Goal: Transaction & Acquisition: Book appointment/travel/reservation

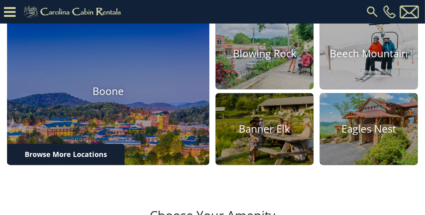
scroll to position [242, 0]
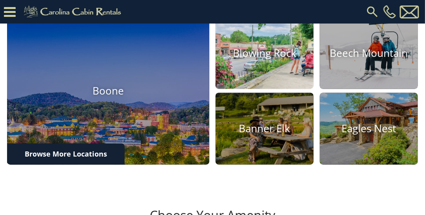
click at [276, 59] on h4 "Blowing Rock" at bounding box center [264, 53] width 98 height 12
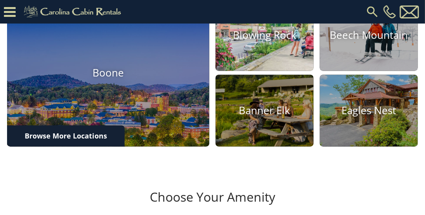
scroll to position [271, 0]
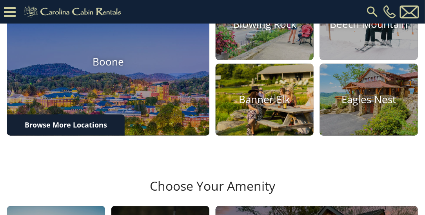
click at [288, 106] on h4 "Banner Elk" at bounding box center [264, 100] width 98 height 12
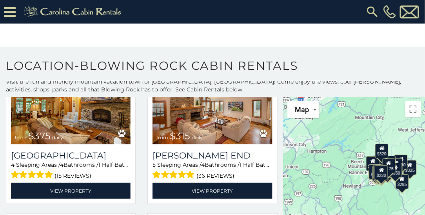
scroll to position [73, 0]
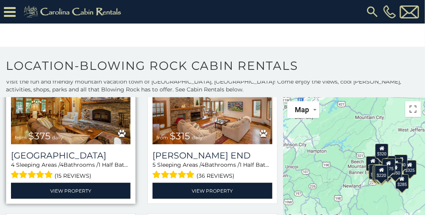
click at [87, 135] on img at bounding box center [70, 104] width 119 height 80
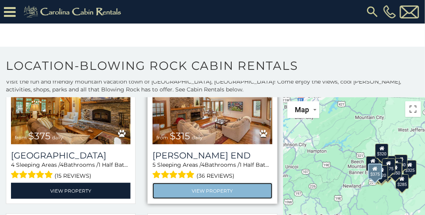
click at [229, 192] on link "View Property" at bounding box center [211, 191] width 119 height 16
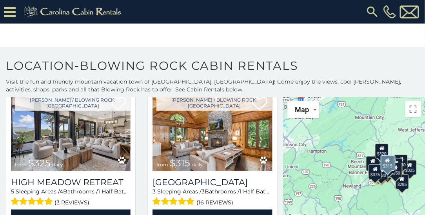
scroll to position [663, 0]
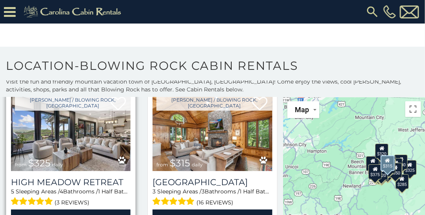
click at [107, 188] on span "1 Half Baths /" at bounding box center [116, 191] width 36 height 7
click at [93, 151] on img at bounding box center [70, 131] width 119 height 80
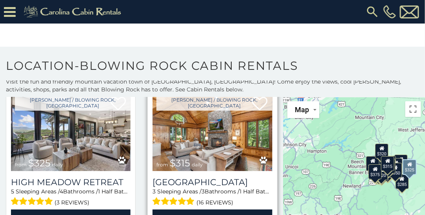
click at [219, 152] on img at bounding box center [211, 131] width 119 height 80
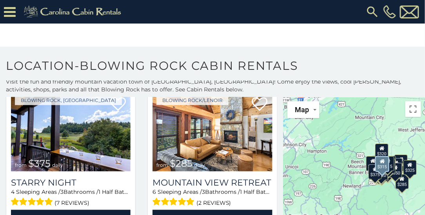
scroll to position [817, 0]
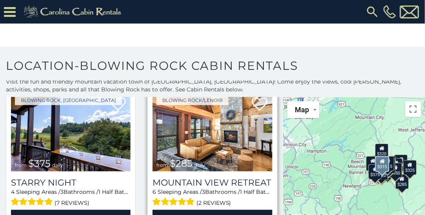
click at [247, 157] on img at bounding box center [211, 131] width 119 height 80
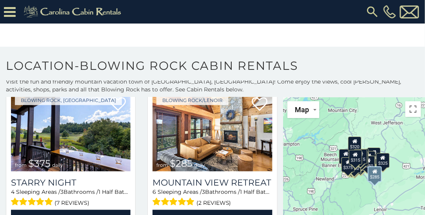
click at [358, 198] on div "$375 $315 $695 $380 $299 $275 $125 $140 $325 $315 $375 $285 $250 $325 $675 $930…" at bounding box center [353, 170] width 141 height 146
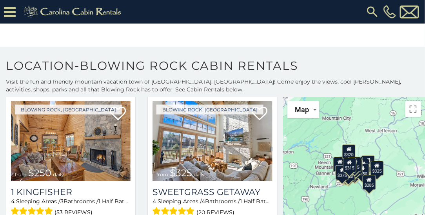
scroll to position [964, 0]
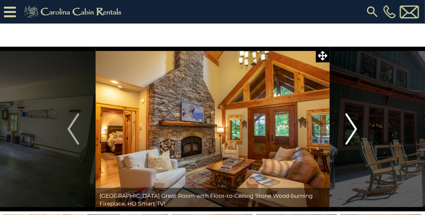
click at [359, 145] on button "Next" at bounding box center [351, 129] width 44 height 165
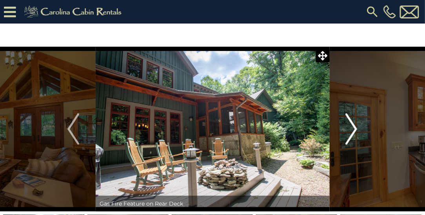
click at [357, 125] on img "Next" at bounding box center [351, 128] width 12 height 31
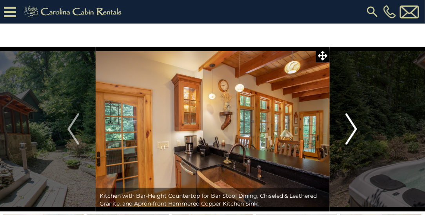
click at [356, 128] on img "Next" at bounding box center [351, 128] width 12 height 31
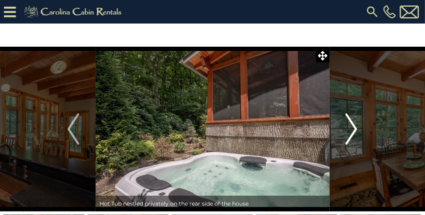
click at [358, 129] on button "Next" at bounding box center [351, 129] width 44 height 165
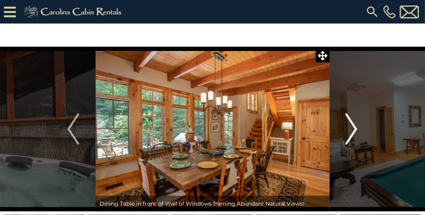
click at [357, 124] on img "Next" at bounding box center [351, 128] width 12 height 31
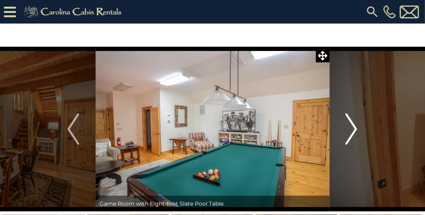
click at [355, 126] on img "Next" at bounding box center [351, 128] width 12 height 31
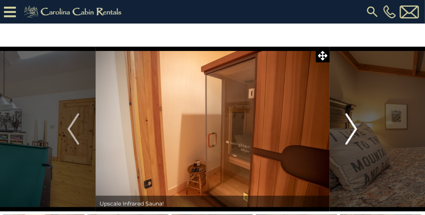
click at [359, 126] on button "Next" at bounding box center [351, 129] width 44 height 165
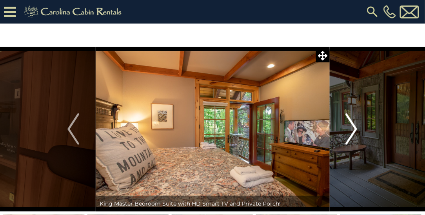
click at [354, 127] on img "Next" at bounding box center [351, 128] width 12 height 31
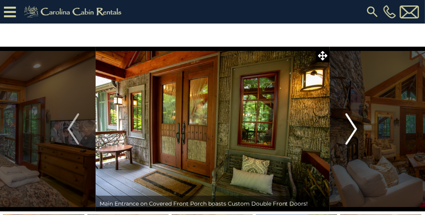
click at [356, 127] on img "Next" at bounding box center [351, 128] width 12 height 31
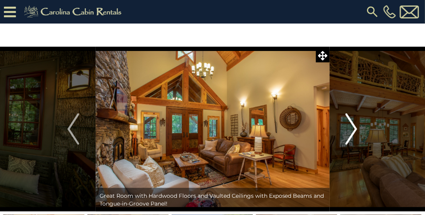
click at [360, 137] on button "Next" at bounding box center [351, 129] width 44 height 165
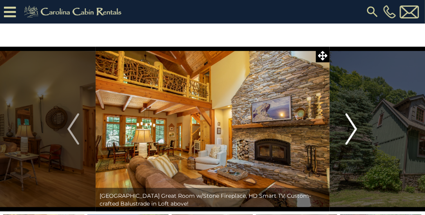
click at [359, 129] on button "Next" at bounding box center [351, 129] width 44 height 165
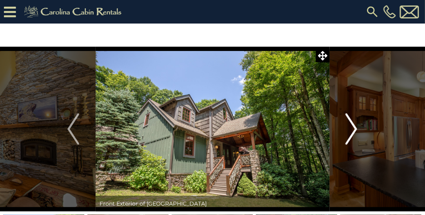
click at [361, 128] on button "Next" at bounding box center [351, 129] width 44 height 165
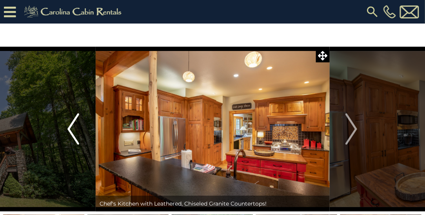
click at [67, 136] on button "Previous" at bounding box center [73, 129] width 44 height 165
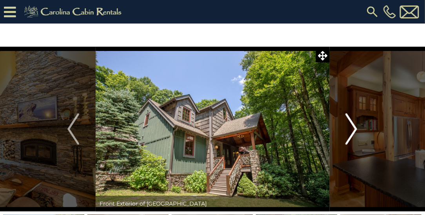
click at [360, 128] on button "Next" at bounding box center [351, 129] width 44 height 165
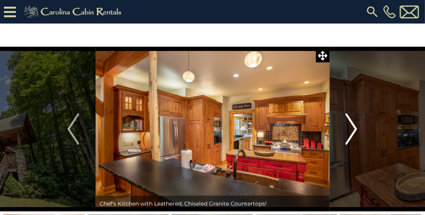
click at [362, 128] on button "Next" at bounding box center [351, 129] width 44 height 165
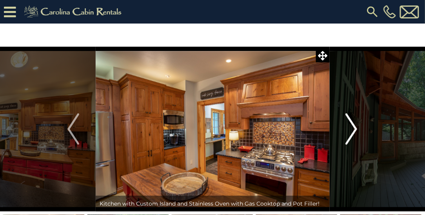
click at [365, 127] on button "Next" at bounding box center [351, 129] width 44 height 165
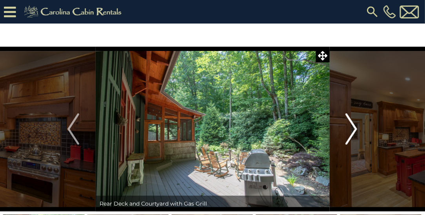
click at [363, 126] on button "Next" at bounding box center [351, 129] width 44 height 165
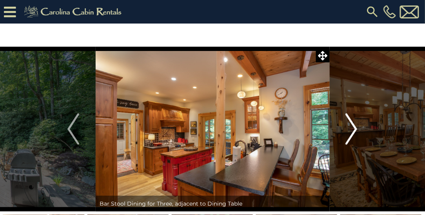
click at [360, 129] on button "Next" at bounding box center [351, 129] width 44 height 165
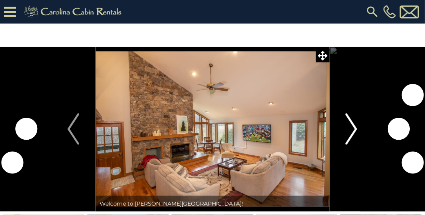
click at [352, 132] on img "Next" at bounding box center [351, 128] width 12 height 31
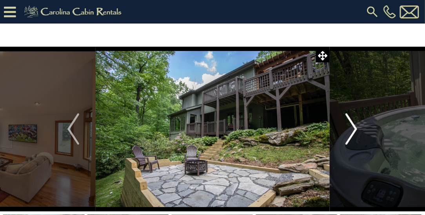
click at [358, 126] on button "Next" at bounding box center [351, 129] width 44 height 165
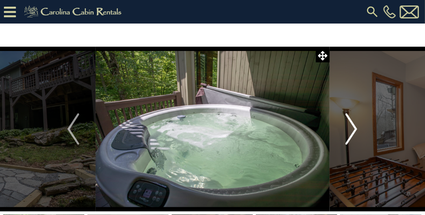
click at [359, 129] on button "Next" at bounding box center [351, 129] width 44 height 165
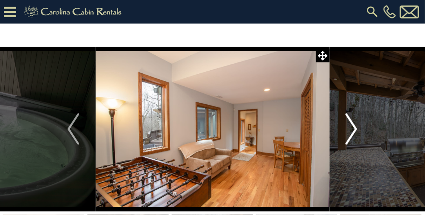
click at [358, 125] on button "Next" at bounding box center [351, 129] width 44 height 165
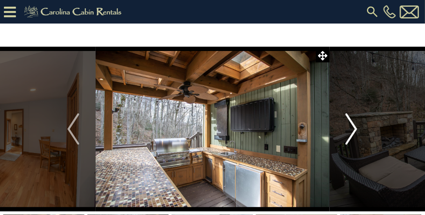
click at [358, 127] on button "Next" at bounding box center [351, 129] width 44 height 165
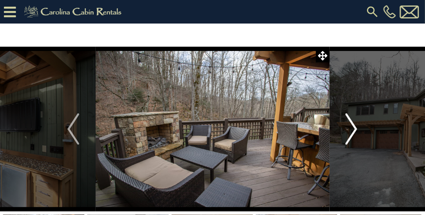
click at [360, 127] on button "Next" at bounding box center [351, 129] width 44 height 165
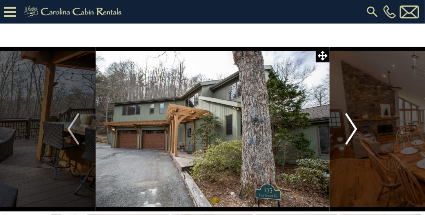
click at [362, 130] on button "Next" at bounding box center [351, 129] width 44 height 165
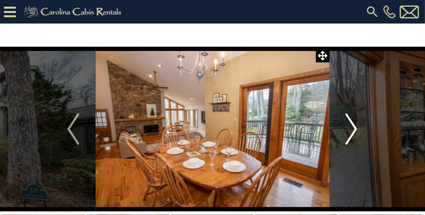
click at [359, 127] on button "Next" at bounding box center [351, 129] width 44 height 165
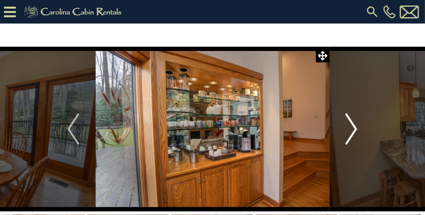
scroll to position [0, 0]
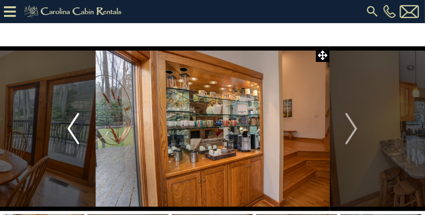
click at [69, 130] on img "Previous" at bounding box center [73, 128] width 12 height 31
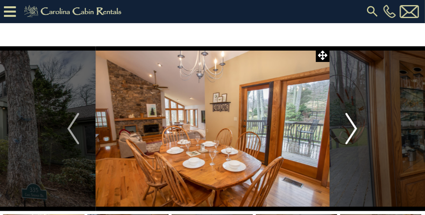
click at [357, 135] on button "Next" at bounding box center [351, 128] width 44 height 165
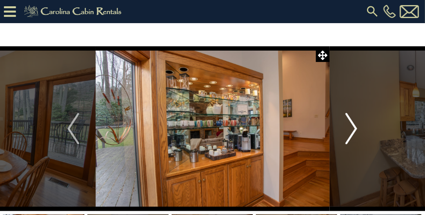
click at [358, 132] on button "Next" at bounding box center [351, 128] width 44 height 165
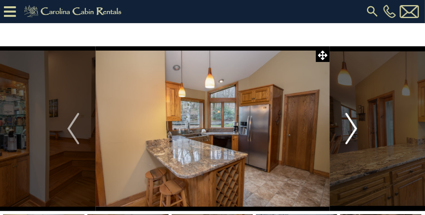
click at [363, 132] on button "Next" at bounding box center [351, 128] width 44 height 165
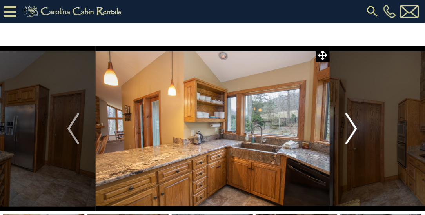
click at [360, 134] on button "Next" at bounding box center [351, 128] width 44 height 165
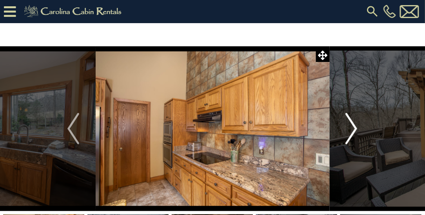
click at [363, 134] on button "Next" at bounding box center [351, 128] width 44 height 165
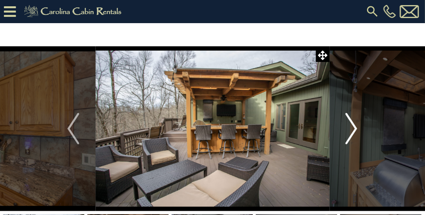
click at [359, 133] on button "Next" at bounding box center [351, 128] width 44 height 165
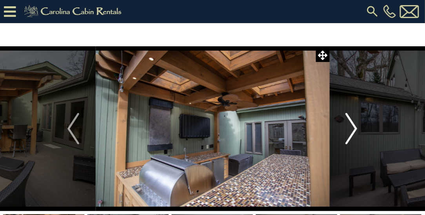
click at [360, 133] on button "Next" at bounding box center [351, 128] width 44 height 165
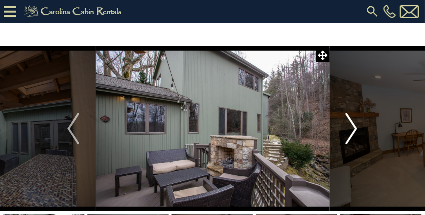
click at [359, 132] on button "Next" at bounding box center [351, 128] width 44 height 165
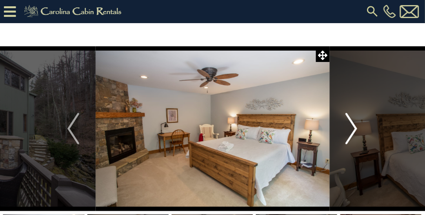
click at [359, 132] on button "Next" at bounding box center [351, 128] width 44 height 165
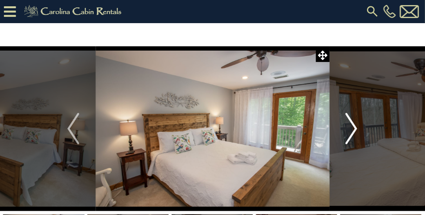
click at [358, 132] on button "Next" at bounding box center [351, 128] width 44 height 165
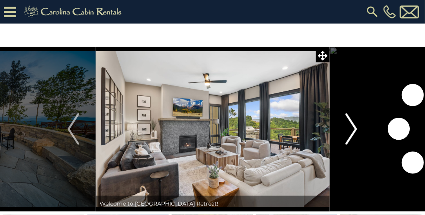
click at [358, 127] on button "Next" at bounding box center [351, 129] width 44 height 165
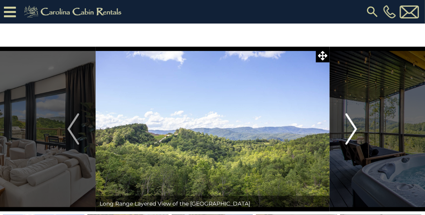
click at [358, 129] on button "Next" at bounding box center [351, 129] width 44 height 165
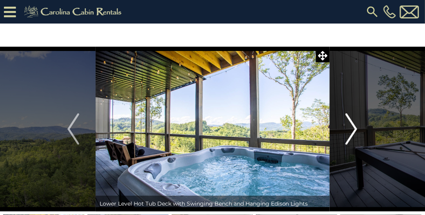
click at [360, 128] on button "Next" at bounding box center [351, 129] width 44 height 165
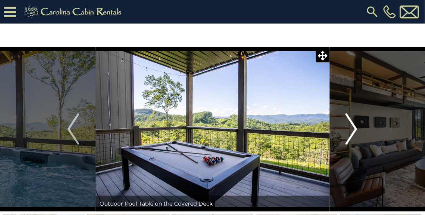
click at [356, 129] on img "Next" at bounding box center [351, 128] width 12 height 31
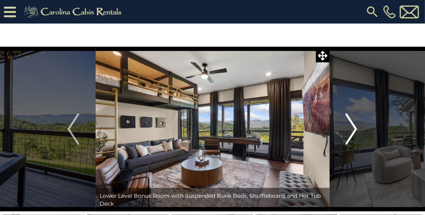
click at [361, 127] on button "Next" at bounding box center [351, 129] width 44 height 165
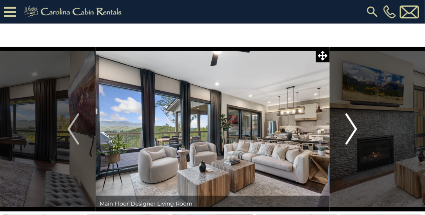
click at [360, 126] on button "Next" at bounding box center [351, 129] width 44 height 165
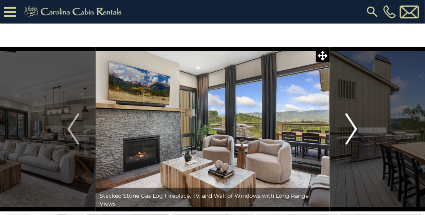
click at [363, 128] on button "Next" at bounding box center [351, 129] width 44 height 165
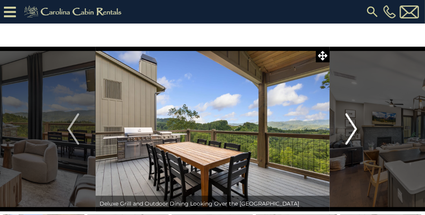
click at [360, 128] on button "Next" at bounding box center [351, 129] width 44 height 165
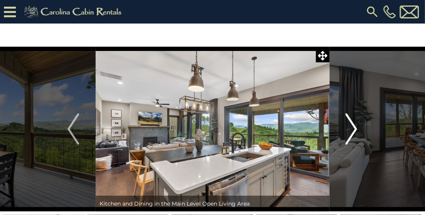
click at [360, 126] on button "Next" at bounding box center [351, 129] width 44 height 165
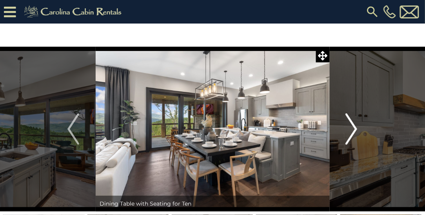
click at [358, 128] on button "Next" at bounding box center [351, 129] width 44 height 165
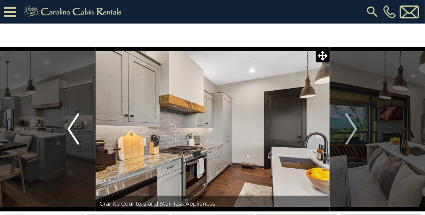
click at [76, 134] on img "Previous" at bounding box center [73, 128] width 12 height 31
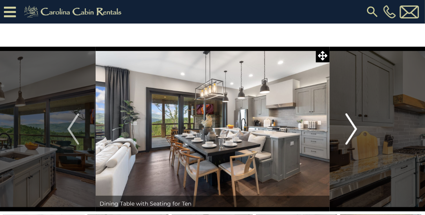
click at [354, 129] on img "Next" at bounding box center [351, 128] width 12 height 31
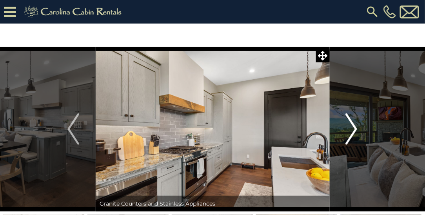
click at [358, 128] on button "Next" at bounding box center [351, 129] width 44 height 165
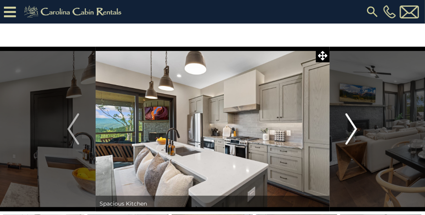
click at [357, 131] on img "Next" at bounding box center [351, 128] width 12 height 31
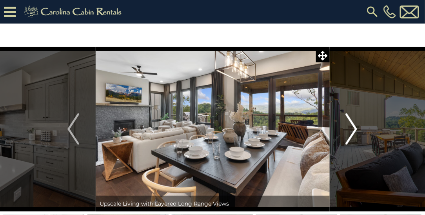
click at [354, 128] on img "Next" at bounding box center [351, 128] width 12 height 31
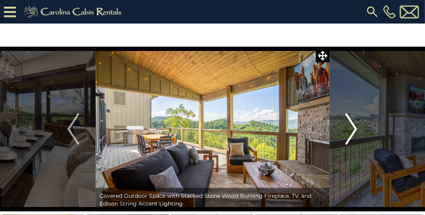
click at [354, 127] on img "Next" at bounding box center [351, 128] width 12 height 31
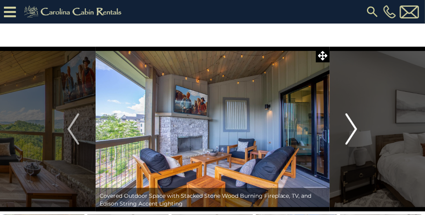
click at [360, 125] on button "Next" at bounding box center [351, 129] width 44 height 165
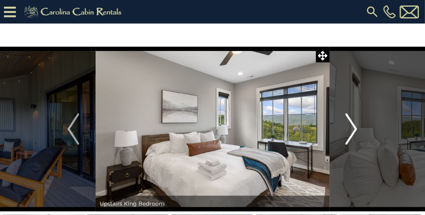
click at [361, 127] on button "Next" at bounding box center [351, 129] width 44 height 165
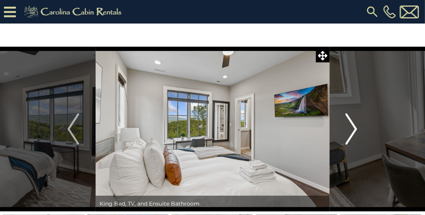
click at [358, 127] on button "Next" at bounding box center [351, 129] width 44 height 165
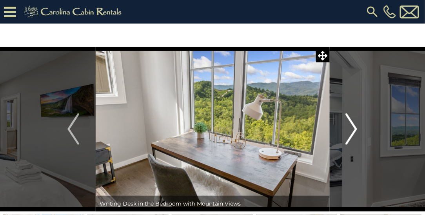
click at [356, 126] on img "Next" at bounding box center [351, 128] width 12 height 31
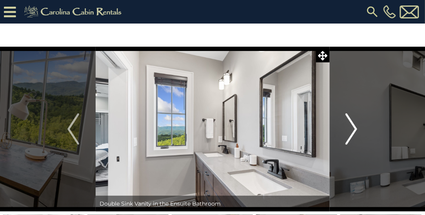
click at [354, 128] on img "Next" at bounding box center [351, 128] width 12 height 31
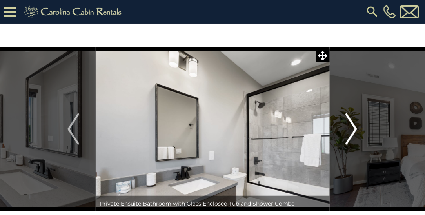
click at [355, 128] on img "Next" at bounding box center [351, 128] width 12 height 31
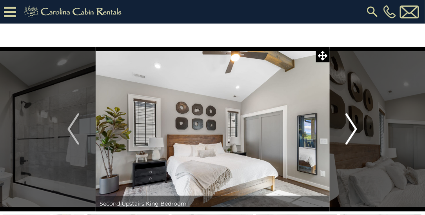
click at [356, 128] on img "Next" at bounding box center [351, 128] width 12 height 31
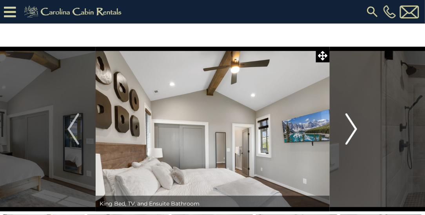
click at [355, 128] on img "Next" at bounding box center [351, 128] width 12 height 31
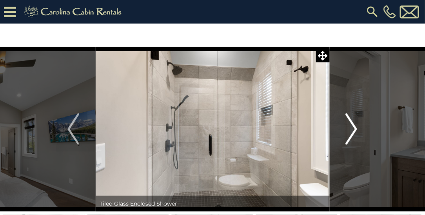
click at [356, 130] on img "Next" at bounding box center [351, 128] width 12 height 31
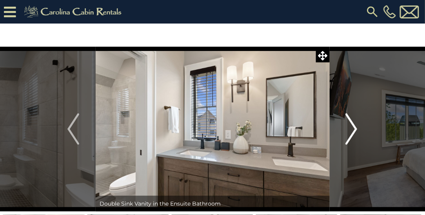
click at [358, 128] on button "Next" at bounding box center [351, 129] width 44 height 165
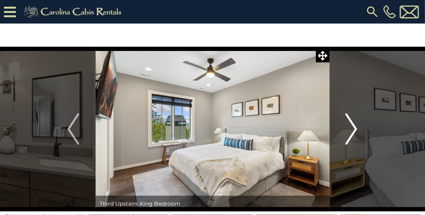
click at [354, 128] on img "Next" at bounding box center [351, 128] width 12 height 31
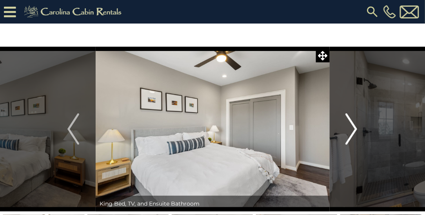
click at [356, 129] on img "Next" at bounding box center [351, 128] width 12 height 31
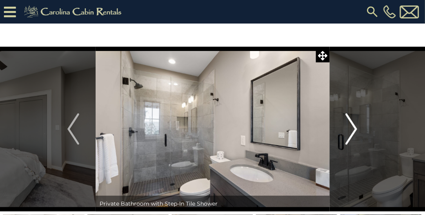
click at [356, 128] on img "Next" at bounding box center [351, 128] width 12 height 31
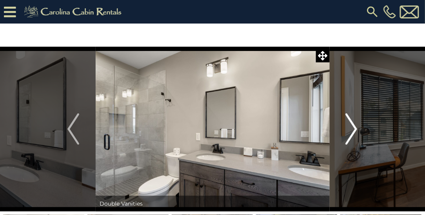
click at [357, 129] on img "Next" at bounding box center [351, 128] width 12 height 31
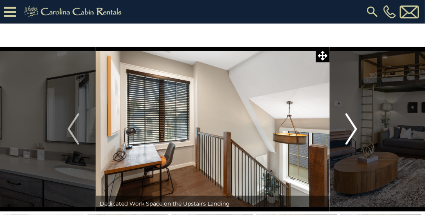
click at [358, 128] on button "Next" at bounding box center [351, 129] width 44 height 165
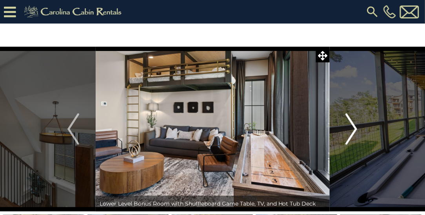
click at [356, 129] on img "Next" at bounding box center [351, 128] width 12 height 31
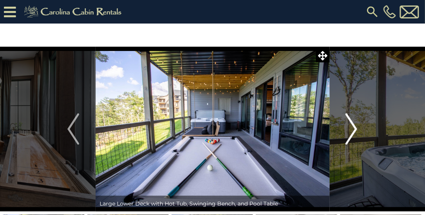
click at [357, 130] on img "Next" at bounding box center [351, 128] width 12 height 31
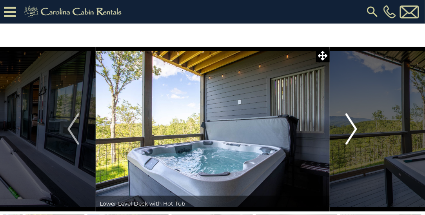
click at [360, 130] on button "Next" at bounding box center [351, 129] width 44 height 165
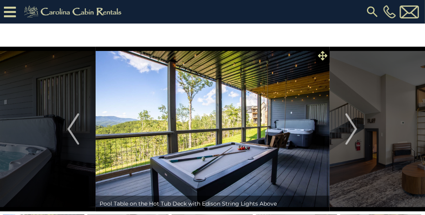
click at [326, 55] on icon at bounding box center [322, 55] width 9 height 9
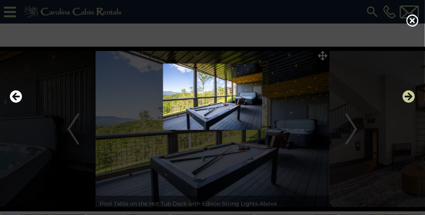
click at [412, 103] on icon "Next" at bounding box center [408, 96] width 13 height 13
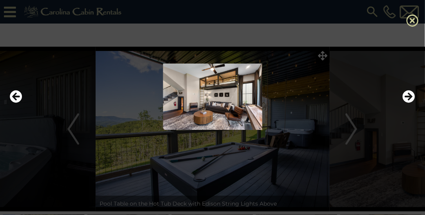
click at [415, 21] on icon at bounding box center [412, 20] width 13 height 13
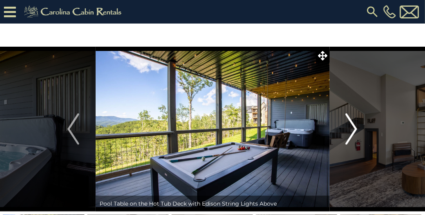
click at [352, 129] on img "Next" at bounding box center [351, 128] width 12 height 31
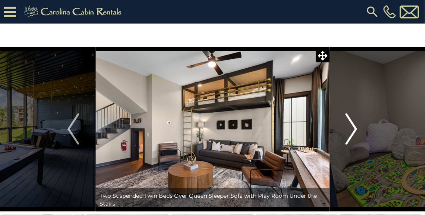
click at [358, 125] on button "Next" at bounding box center [351, 129] width 44 height 165
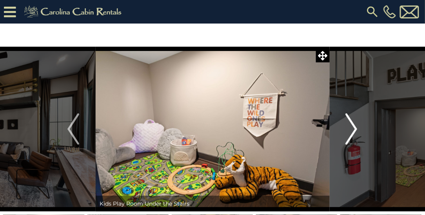
click at [356, 130] on img "Next" at bounding box center [351, 128] width 12 height 31
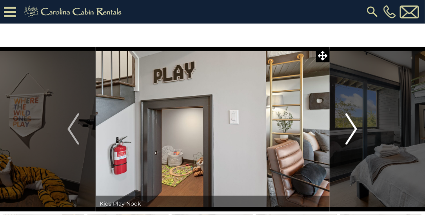
click at [357, 128] on img "Next" at bounding box center [351, 128] width 12 height 31
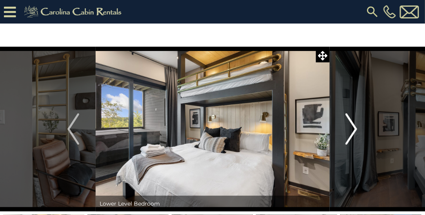
click at [360, 128] on button "Next" at bounding box center [351, 129] width 44 height 165
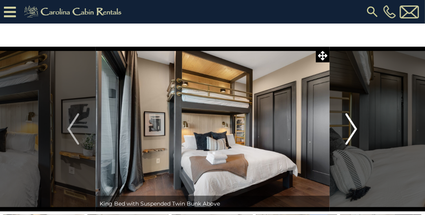
click at [354, 127] on img "Next" at bounding box center [351, 128] width 12 height 31
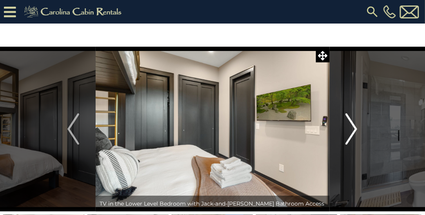
click at [357, 125] on img "Next" at bounding box center [351, 128] width 12 height 31
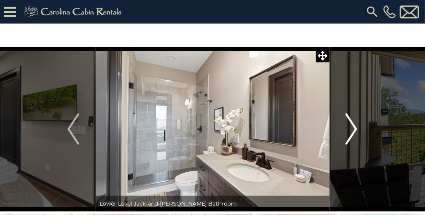
click at [362, 128] on button "Next" at bounding box center [351, 129] width 44 height 165
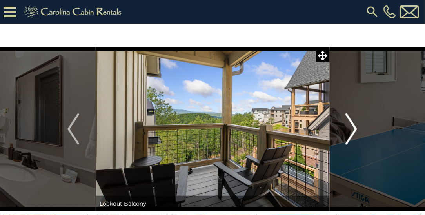
click at [357, 127] on img "Next" at bounding box center [351, 128] width 12 height 31
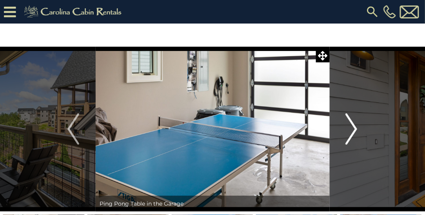
click at [358, 126] on button "Next" at bounding box center [351, 129] width 44 height 165
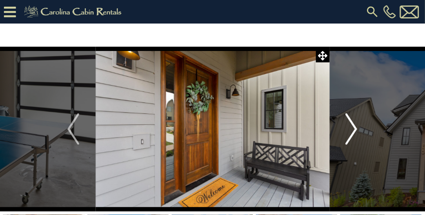
click at [362, 128] on button "Next" at bounding box center [351, 129] width 44 height 165
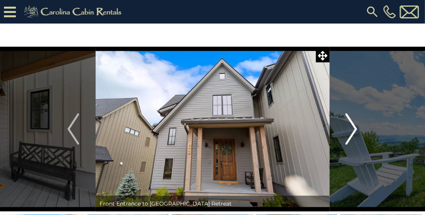
click at [358, 127] on button "Next" at bounding box center [351, 129] width 44 height 165
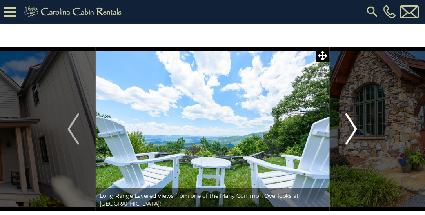
click at [362, 130] on button "Next" at bounding box center [351, 129] width 44 height 165
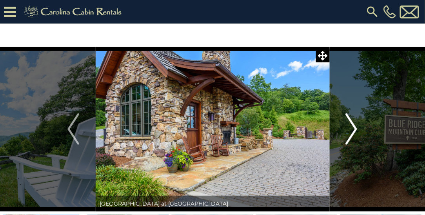
click at [362, 129] on button "Next" at bounding box center [351, 129] width 44 height 165
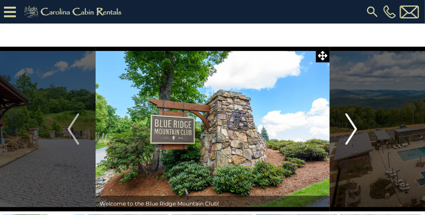
click at [356, 127] on img "Next" at bounding box center [351, 128] width 12 height 31
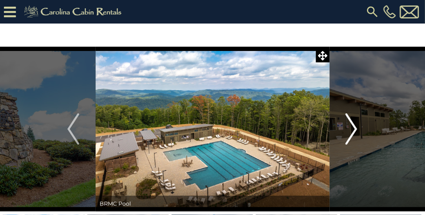
click at [360, 127] on button "Next" at bounding box center [351, 129] width 44 height 165
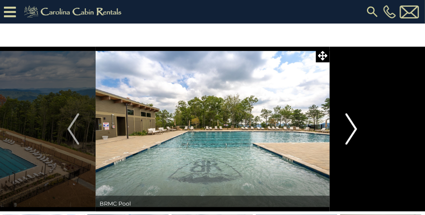
click at [361, 127] on button "Next" at bounding box center [351, 129] width 44 height 165
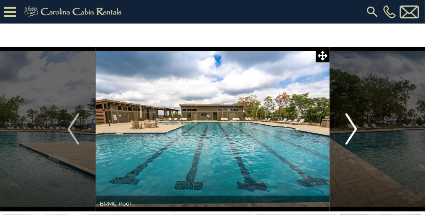
click at [361, 128] on button "Next" at bounding box center [351, 129] width 44 height 165
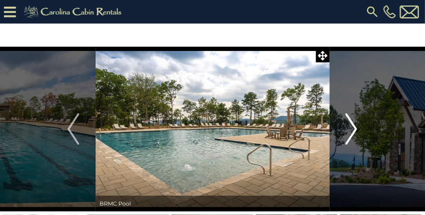
click at [363, 129] on button "Next" at bounding box center [351, 129] width 44 height 165
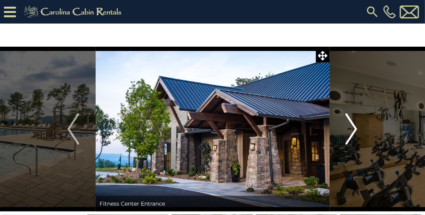
click at [357, 128] on img "Next" at bounding box center [351, 128] width 12 height 31
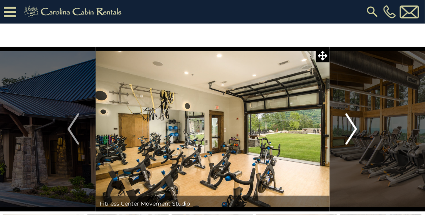
click at [357, 128] on img "Next" at bounding box center [351, 128] width 12 height 31
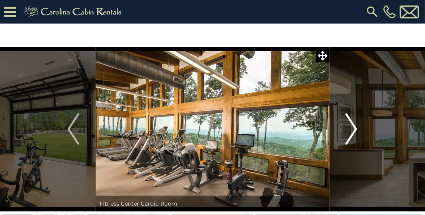
click at [357, 127] on img "Next" at bounding box center [351, 128] width 12 height 31
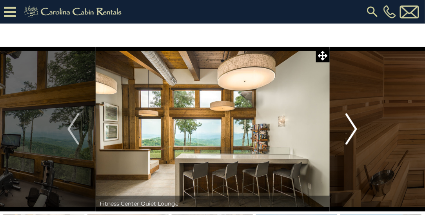
click at [355, 131] on img "Next" at bounding box center [351, 128] width 12 height 31
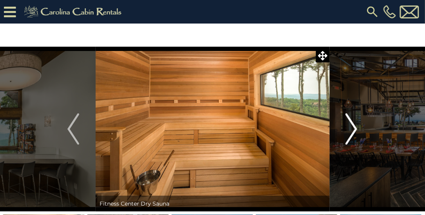
click at [359, 130] on button "Next" at bounding box center [351, 129] width 44 height 165
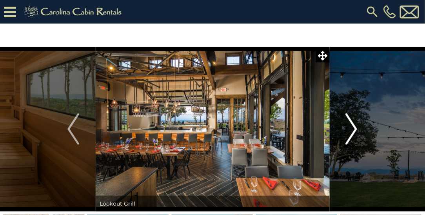
click at [358, 127] on button "Next" at bounding box center [351, 129] width 44 height 165
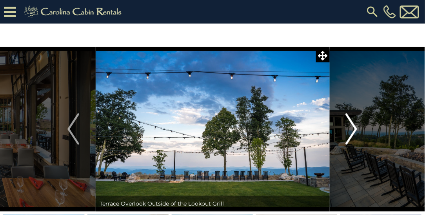
click at [362, 127] on button "Next" at bounding box center [351, 129] width 44 height 165
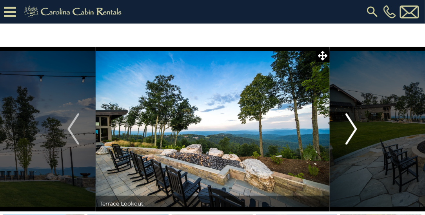
click at [363, 125] on button "Next" at bounding box center [351, 129] width 44 height 165
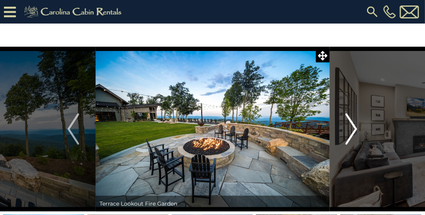
click at [361, 127] on button "Next" at bounding box center [351, 129] width 44 height 165
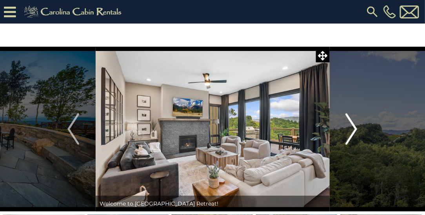
click at [362, 127] on button "Next" at bounding box center [351, 129] width 44 height 165
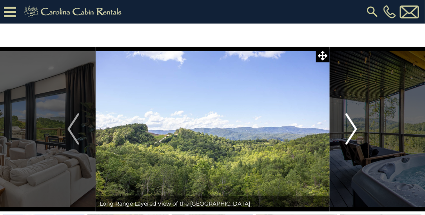
click at [362, 129] on button "Next" at bounding box center [351, 129] width 44 height 165
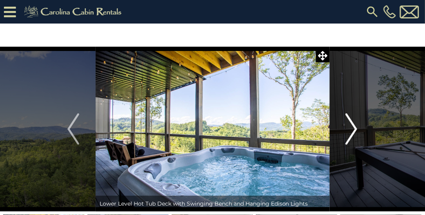
click at [359, 128] on button "Next" at bounding box center [351, 129] width 44 height 165
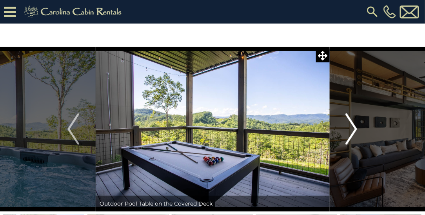
click at [356, 128] on img "Next" at bounding box center [351, 128] width 12 height 31
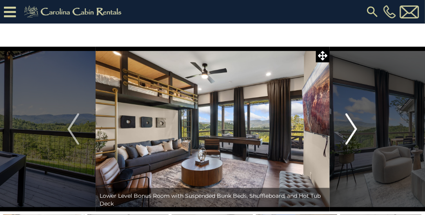
click at [358, 129] on button "Next" at bounding box center [351, 129] width 44 height 165
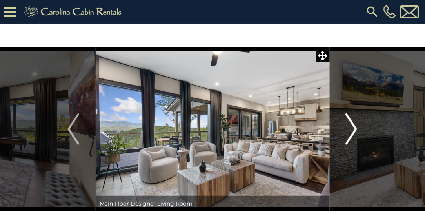
click at [356, 130] on img "Next" at bounding box center [351, 128] width 12 height 31
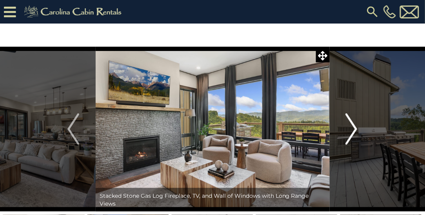
click at [355, 131] on img "Next" at bounding box center [351, 128] width 12 height 31
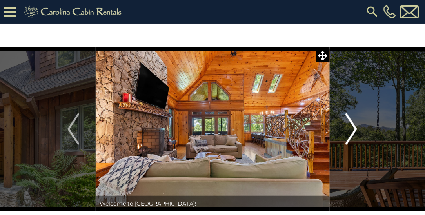
click at [354, 128] on img "Next" at bounding box center [351, 128] width 12 height 31
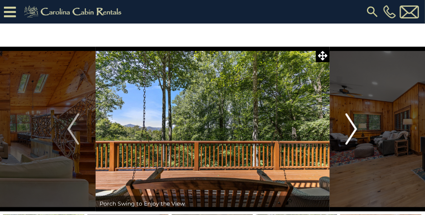
click at [359, 125] on button "Next" at bounding box center [351, 129] width 44 height 165
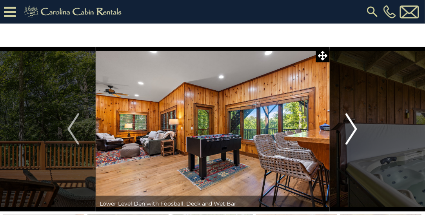
click at [355, 127] on img "Next" at bounding box center [351, 128] width 12 height 31
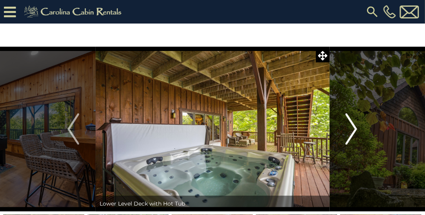
click at [358, 127] on button "Next" at bounding box center [351, 129] width 44 height 165
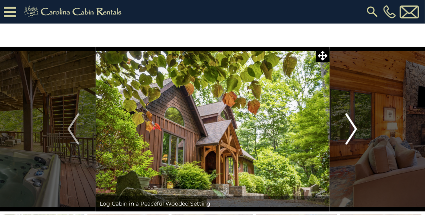
click at [358, 127] on button "Next" at bounding box center [351, 129] width 44 height 165
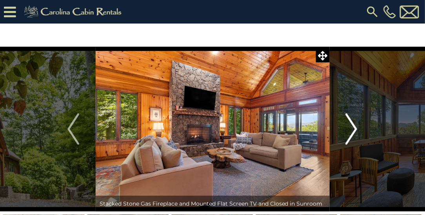
click at [358, 125] on button "Next" at bounding box center [351, 129] width 44 height 165
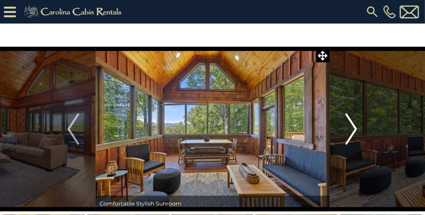
click at [353, 129] on img "Next" at bounding box center [351, 128] width 12 height 31
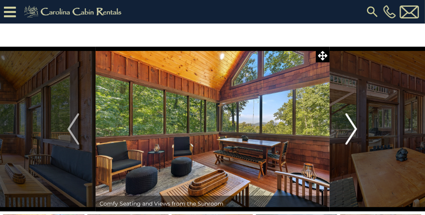
click at [355, 126] on img "Next" at bounding box center [351, 128] width 12 height 31
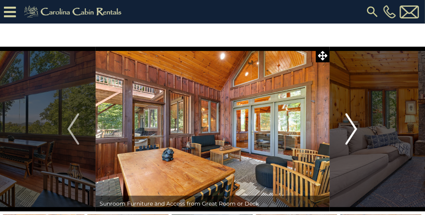
click at [355, 126] on img "Next" at bounding box center [351, 128] width 12 height 31
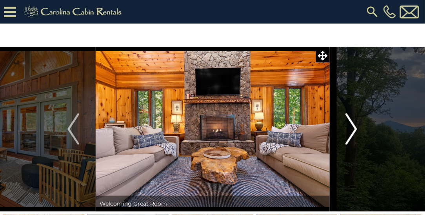
click at [356, 127] on img "Next" at bounding box center [351, 128] width 12 height 31
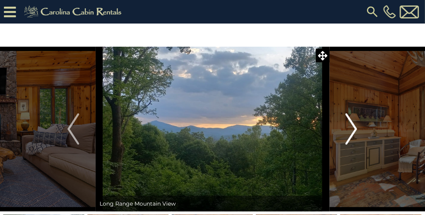
click at [356, 128] on img "Next" at bounding box center [351, 128] width 12 height 31
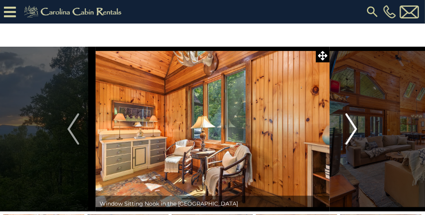
click at [356, 128] on img "Next" at bounding box center [351, 128] width 12 height 31
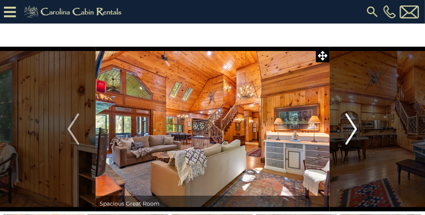
click at [359, 126] on button "Next" at bounding box center [351, 129] width 44 height 165
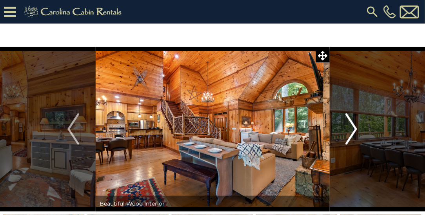
click at [357, 130] on img "Next" at bounding box center [351, 128] width 12 height 31
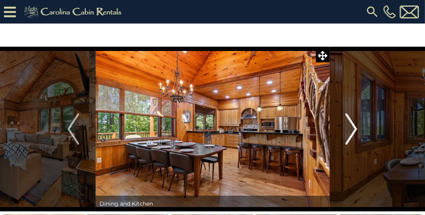
click at [355, 128] on img "Next" at bounding box center [351, 128] width 12 height 31
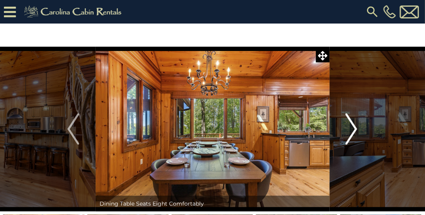
click at [356, 132] on img "Next" at bounding box center [351, 128] width 12 height 31
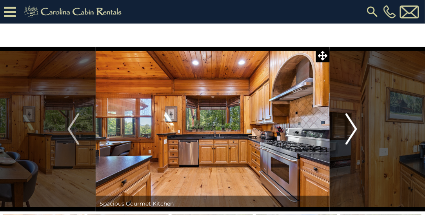
click at [357, 132] on img "Next" at bounding box center [351, 128] width 12 height 31
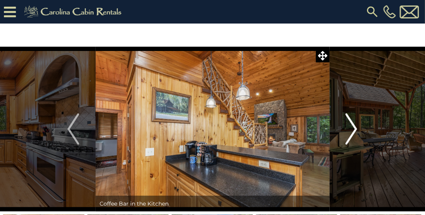
click at [358, 132] on button "Next" at bounding box center [351, 129] width 44 height 165
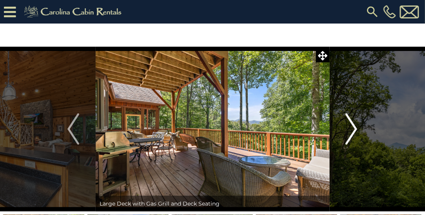
click at [357, 129] on img "Next" at bounding box center [351, 128] width 12 height 31
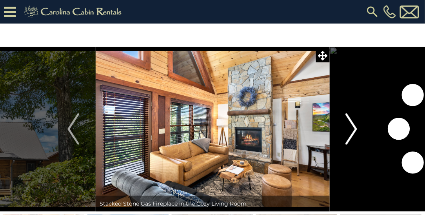
click at [355, 128] on img "Next" at bounding box center [351, 128] width 12 height 31
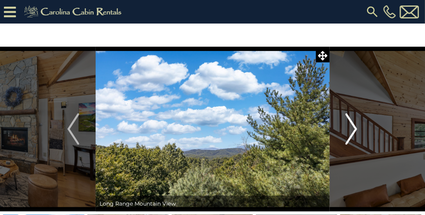
click at [358, 129] on button "Next" at bounding box center [351, 129] width 44 height 165
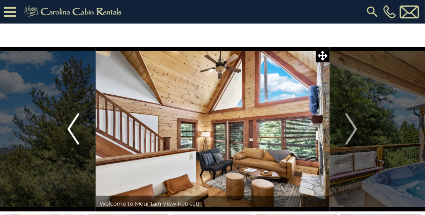
click at [79, 134] on img "Previous" at bounding box center [73, 128] width 12 height 31
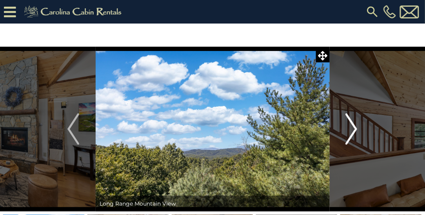
click at [355, 130] on img "Next" at bounding box center [351, 128] width 12 height 31
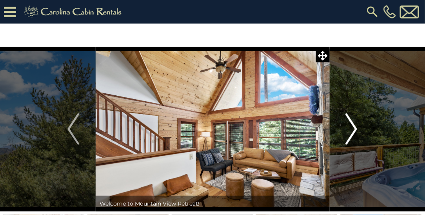
click at [356, 127] on img "Next" at bounding box center [351, 128] width 12 height 31
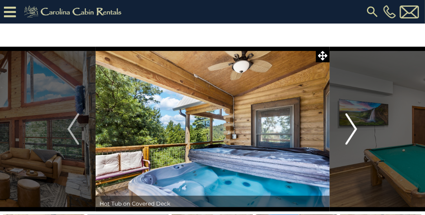
click at [356, 132] on img "Next" at bounding box center [351, 128] width 12 height 31
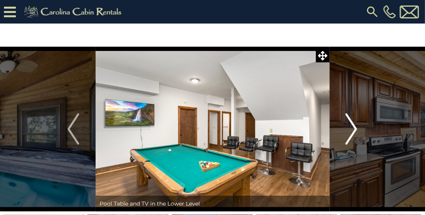
click at [357, 133] on img "Next" at bounding box center [351, 128] width 12 height 31
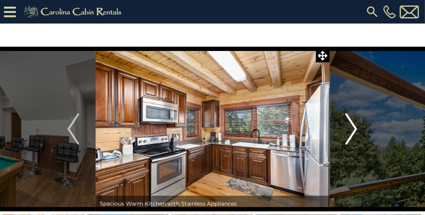
click at [355, 132] on img "Next" at bounding box center [351, 128] width 12 height 31
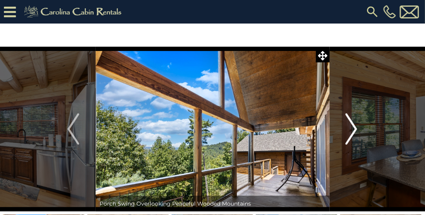
click at [359, 129] on button "Next" at bounding box center [351, 129] width 44 height 165
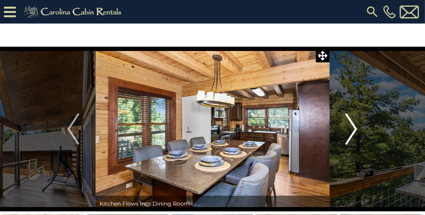
click at [359, 130] on button "Next" at bounding box center [351, 129] width 44 height 165
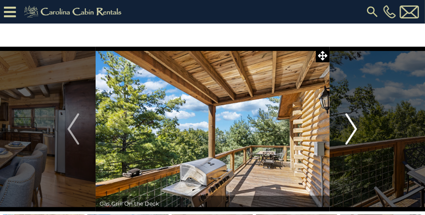
click at [355, 129] on img "Next" at bounding box center [351, 128] width 12 height 31
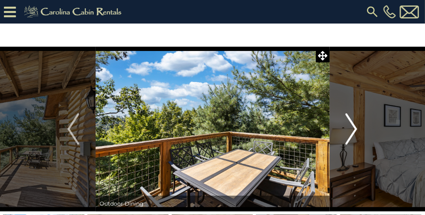
click at [359, 129] on button "Next" at bounding box center [351, 129] width 44 height 165
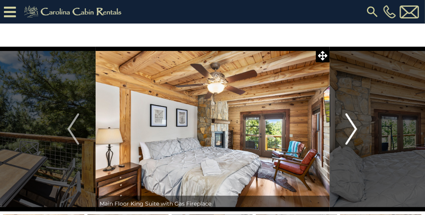
click at [360, 125] on button "Next" at bounding box center [351, 129] width 44 height 165
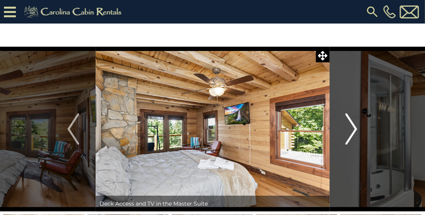
click at [360, 125] on button "Next" at bounding box center [351, 129] width 44 height 165
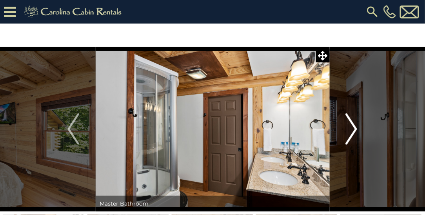
click at [359, 127] on button "Next" at bounding box center [351, 129] width 44 height 165
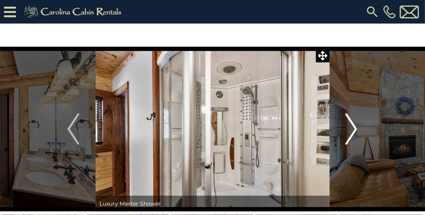
click at [357, 129] on img "Next" at bounding box center [351, 128] width 12 height 31
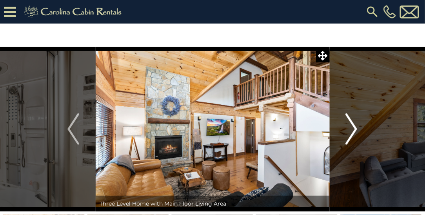
click at [357, 127] on img "Next" at bounding box center [351, 128] width 12 height 31
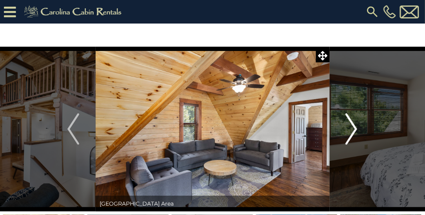
click at [358, 127] on button "Next" at bounding box center [351, 129] width 44 height 165
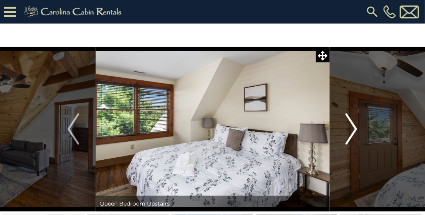
click at [358, 130] on button "Next" at bounding box center [351, 129] width 44 height 165
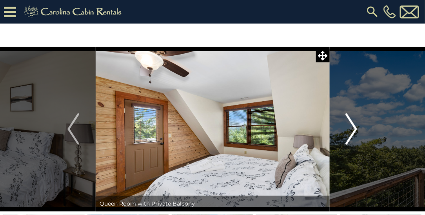
click at [358, 130] on button "Next" at bounding box center [351, 129] width 44 height 165
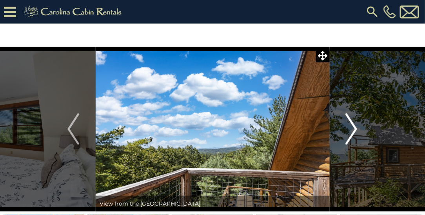
click at [358, 128] on button "Next" at bounding box center [351, 129] width 44 height 165
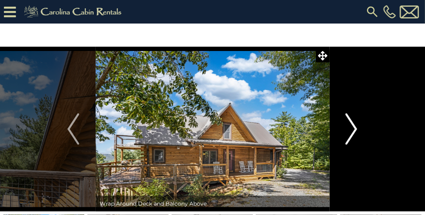
click at [354, 128] on img "Next" at bounding box center [351, 128] width 12 height 31
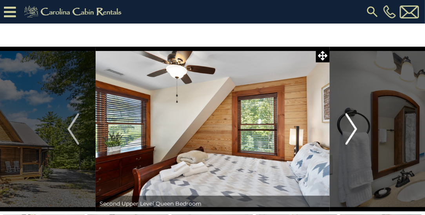
click at [358, 130] on button "Next" at bounding box center [351, 129] width 44 height 165
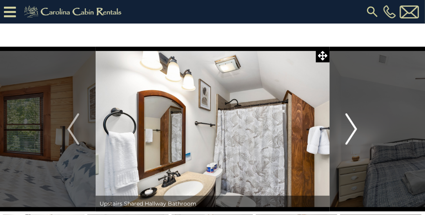
click at [358, 128] on button "Next" at bounding box center [351, 129] width 44 height 165
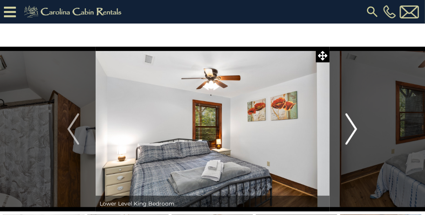
click at [357, 129] on img "Next" at bounding box center [351, 128] width 12 height 31
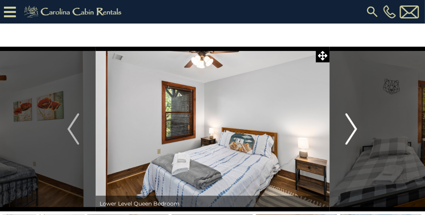
click at [356, 128] on img "Next" at bounding box center [351, 128] width 12 height 31
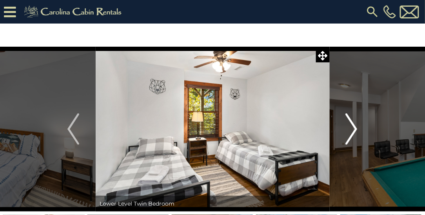
click at [362, 126] on button "Next" at bounding box center [351, 129] width 44 height 165
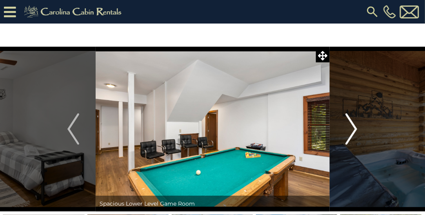
click at [357, 129] on img "Next" at bounding box center [351, 128] width 12 height 31
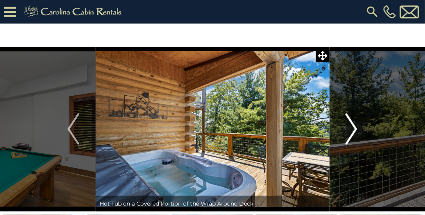
click at [359, 128] on button "Next" at bounding box center [351, 129] width 44 height 165
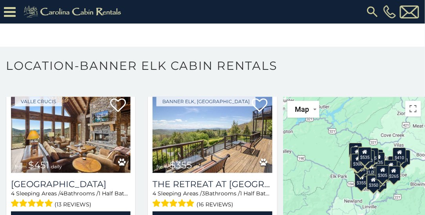
scroll to position [353, 0]
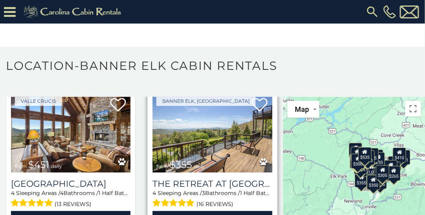
click at [241, 160] on img at bounding box center [211, 132] width 119 height 80
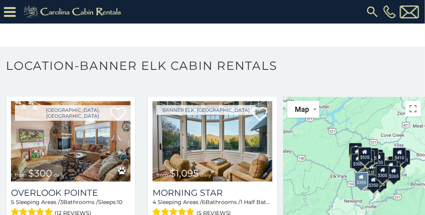
scroll to position [498, 0]
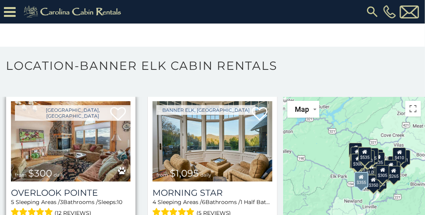
click at [88, 163] on img at bounding box center [70, 141] width 119 height 80
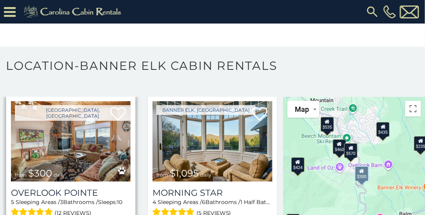
click at [97, 168] on img at bounding box center [70, 141] width 119 height 80
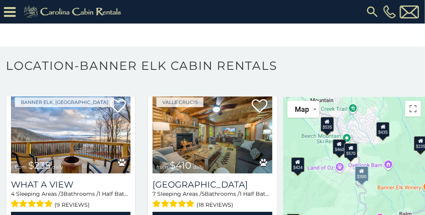
scroll to position [662, 0]
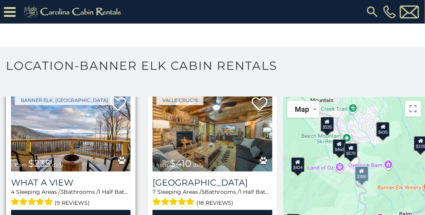
click at [104, 152] on img at bounding box center [70, 131] width 119 height 80
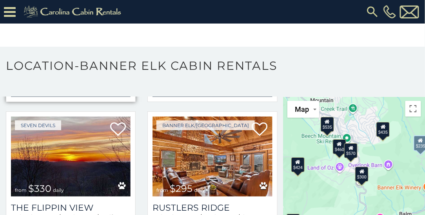
scroll to position [792, 0]
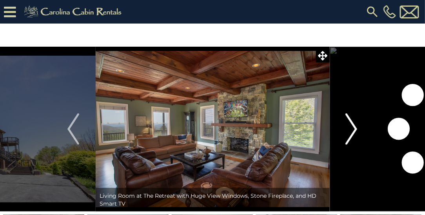
click at [351, 128] on img "Next" at bounding box center [351, 128] width 12 height 31
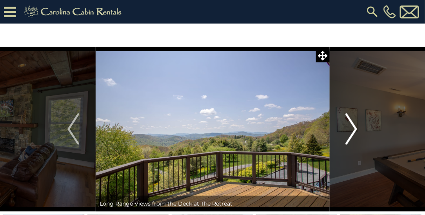
click at [354, 128] on img "Next" at bounding box center [351, 128] width 12 height 31
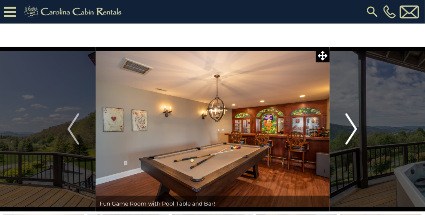
click at [356, 126] on img "Next" at bounding box center [351, 128] width 12 height 31
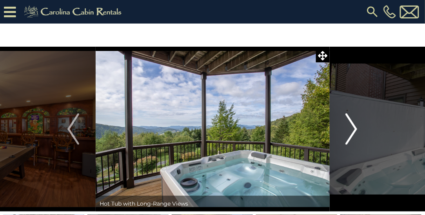
click at [356, 127] on img "Next" at bounding box center [351, 128] width 12 height 31
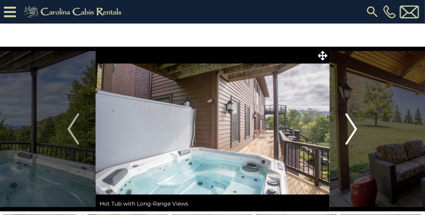
click at [360, 128] on button "Next" at bounding box center [351, 129] width 44 height 165
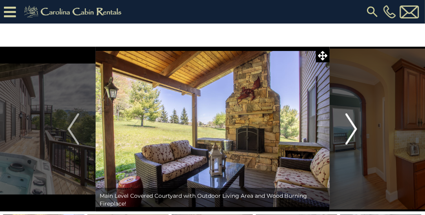
click at [358, 128] on button "Next" at bounding box center [351, 129] width 44 height 165
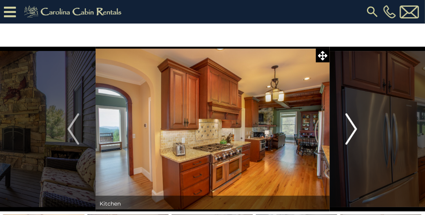
click at [357, 130] on img "Next" at bounding box center [351, 128] width 12 height 31
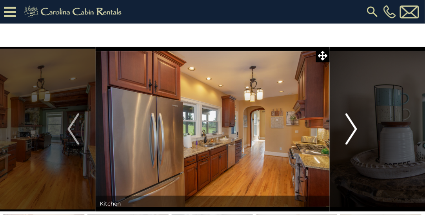
click at [357, 128] on img "Next" at bounding box center [351, 128] width 12 height 31
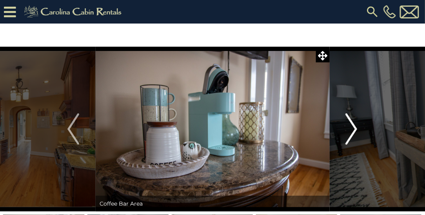
click at [358, 128] on button "Next" at bounding box center [351, 129] width 44 height 165
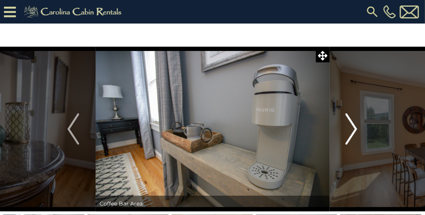
click at [354, 126] on img "Next" at bounding box center [351, 128] width 12 height 31
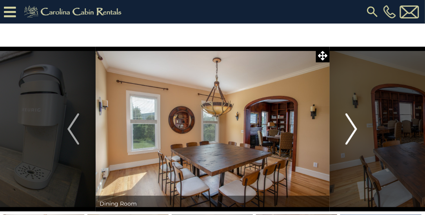
click at [358, 128] on button "Next" at bounding box center [351, 129] width 44 height 165
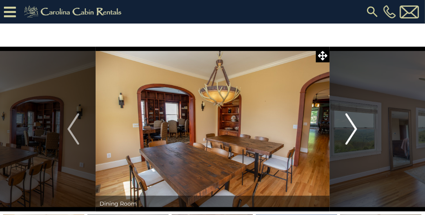
click at [355, 128] on img "Next" at bounding box center [351, 128] width 12 height 31
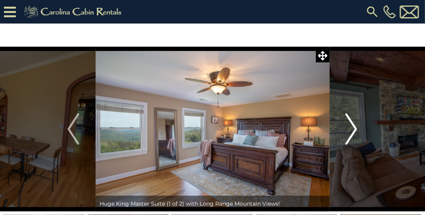
click at [356, 127] on img "Next" at bounding box center [351, 128] width 12 height 31
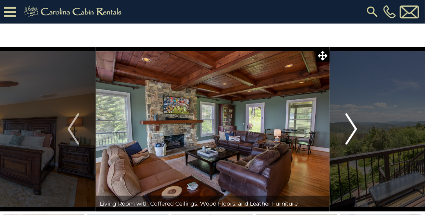
click at [357, 125] on img "Next" at bounding box center [351, 128] width 12 height 31
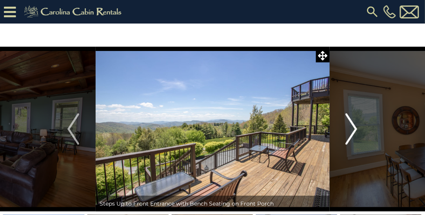
click at [355, 127] on img "Next" at bounding box center [351, 128] width 12 height 31
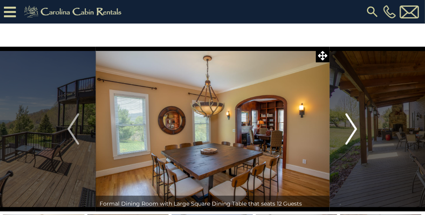
click at [357, 126] on button "Next" at bounding box center [351, 129] width 44 height 165
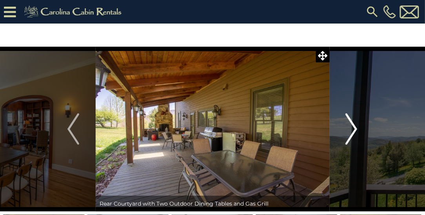
click at [358, 127] on button "Next" at bounding box center [351, 129] width 44 height 165
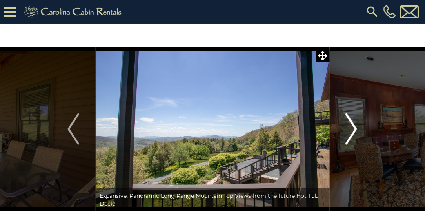
click at [355, 127] on img "Next" at bounding box center [351, 128] width 12 height 31
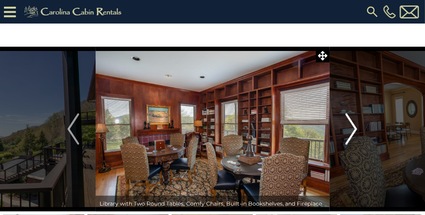
click at [359, 128] on button "Next" at bounding box center [351, 129] width 44 height 165
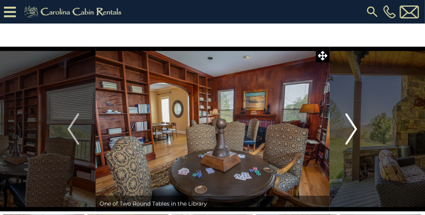
click at [356, 128] on img "Next" at bounding box center [351, 128] width 12 height 31
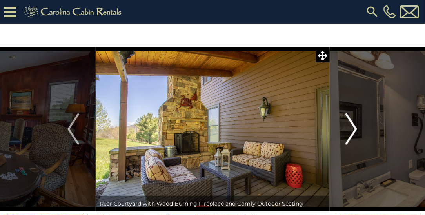
click at [359, 130] on button "Next" at bounding box center [351, 129] width 44 height 165
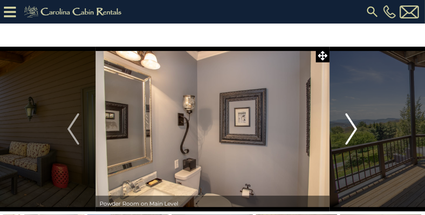
click at [360, 128] on button "Next" at bounding box center [351, 129] width 44 height 165
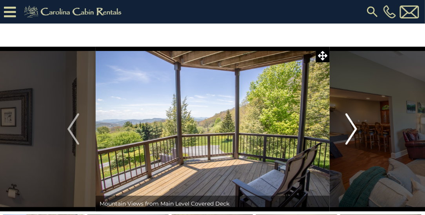
click at [355, 128] on img "Next" at bounding box center [351, 128] width 12 height 31
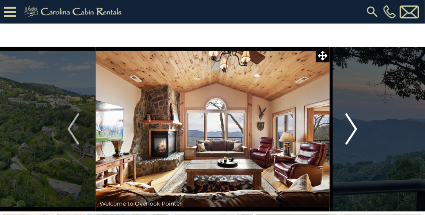
click at [354, 128] on img "Next" at bounding box center [351, 128] width 12 height 31
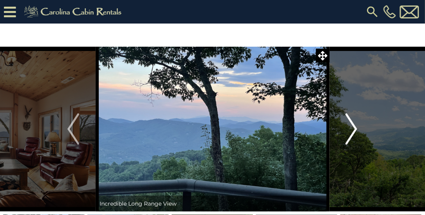
click at [356, 130] on img "Next" at bounding box center [351, 128] width 12 height 31
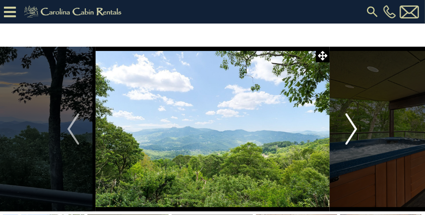
click at [355, 128] on img "Next" at bounding box center [351, 128] width 12 height 31
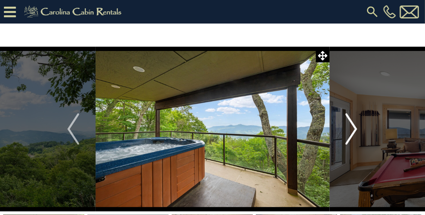
click at [356, 130] on img "Next" at bounding box center [351, 128] width 12 height 31
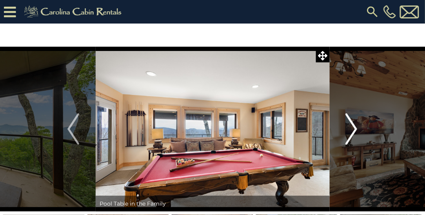
click at [356, 130] on img "Next" at bounding box center [351, 128] width 12 height 31
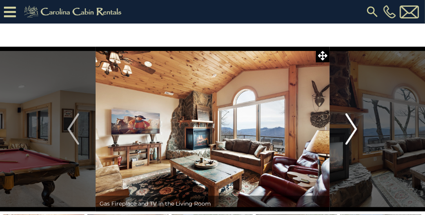
click at [359, 129] on button "Next" at bounding box center [351, 129] width 44 height 165
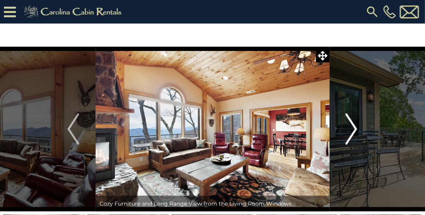
click at [357, 130] on img "Next" at bounding box center [351, 128] width 12 height 31
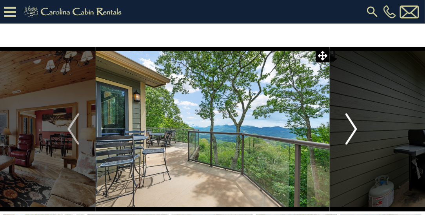
click at [354, 130] on img "Next" at bounding box center [351, 128] width 12 height 31
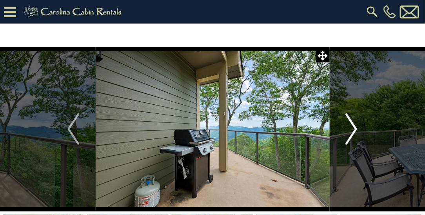
click at [354, 131] on img "Next" at bounding box center [351, 128] width 12 height 31
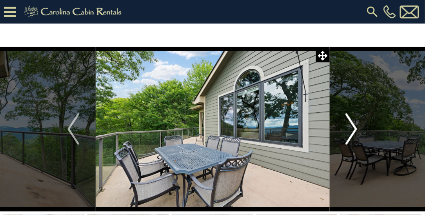
click at [354, 130] on img "Next" at bounding box center [351, 128] width 12 height 31
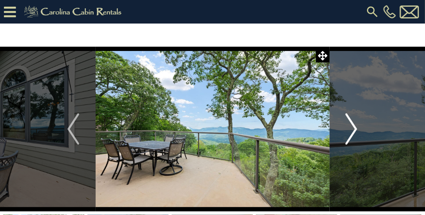
click at [356, 128] on img "Next" at bounding box center [351, 128] width 12 height 31
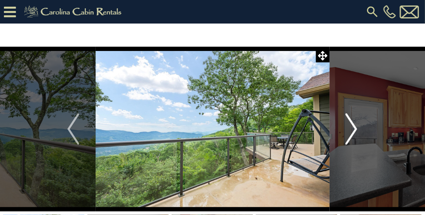
click at [358, 128] on button "Next" at bounding box center [351, 129] width 44 height 165
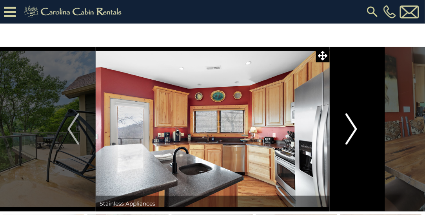
click at [358, 130] on button "Next" at bounding box center [351, 129] width 44 height 165
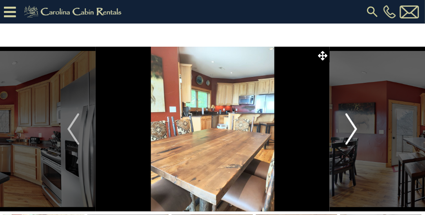
click at [354, 130] on img "Next" at bounding box center [351, 128] width 12 height 31
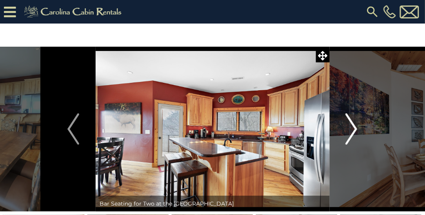
click at [356, 130] on img "Next" at bounding box center [351, 128] width 12 height 31
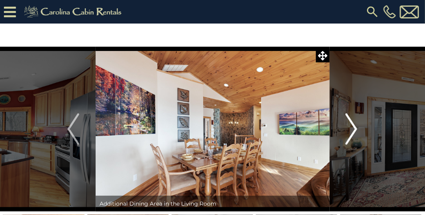
click at [356, 130] on img "Next" at bounding box center [351, 128] width 12 height 31
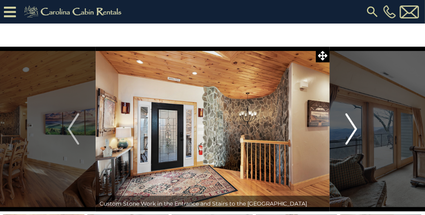
click at [355, 130] on img "Next" at bounding box center [351, 128] width 12 height 31
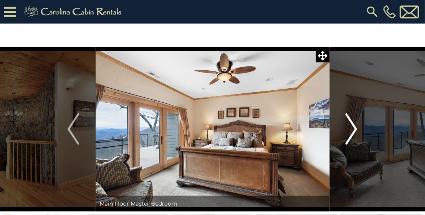
click at [360, 130] on button "Next" at bounding box center [351, 129] width 44 height 165
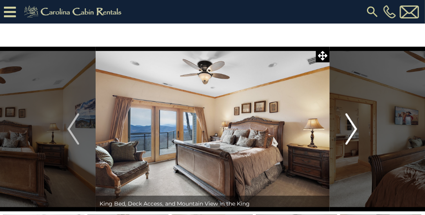
click at [358, 130] on button "Next" at bounding box center [351, 129] width 44 height 165
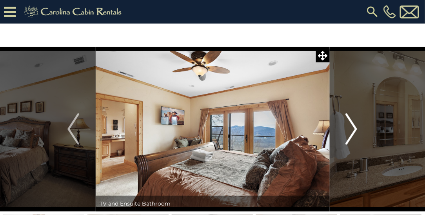
click at [360, 131] on button "Next" at bounding box center [351, 129] width 44 height 165
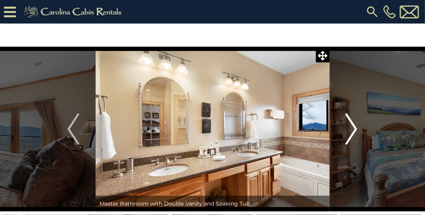
click at [359, 132] on button "Next" at bounding box center [351, 129] width 44 height 165
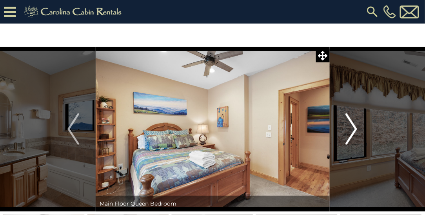
click at [356, 131] on img "Next" at bounding box center [351, 128] width 12 height 31
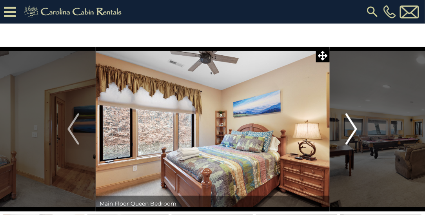
click at [359, 132] on button "Next" at bounding box center [351, 129] width 44 height 165
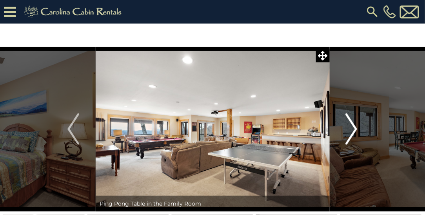
click at [359, 131] on button "Next" at bounding box center [351, 129] width 44 height 165
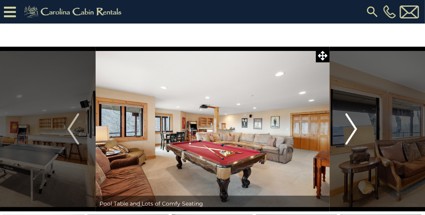
click at [357, 129] on button "Next" at bounding box center [351, 129] width 44 height 165
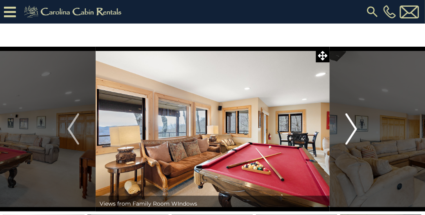
click at [356, 132] on img "Next" at bounding box center [351, 128] width 12 height 31
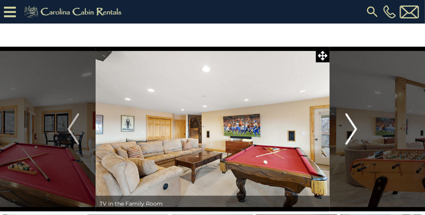
click at [356, 128] on img "Next" at bounding box center [351, 128] width 12 height 31
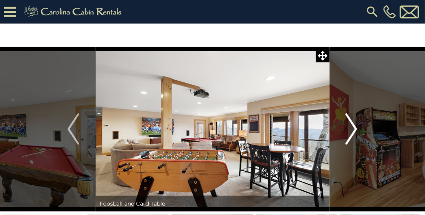
click at [356, 130] on img "Next" at bounding box center [351, 128] width 12 height 31
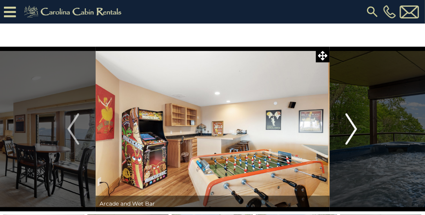
click at [358, 128] on button "Next" at bounding box center [351, 129] width 44 height 165
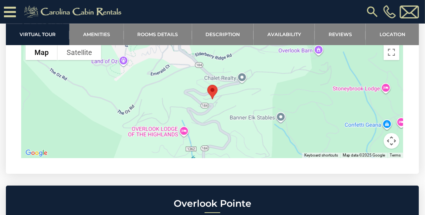
scroll to position [1904, 0]
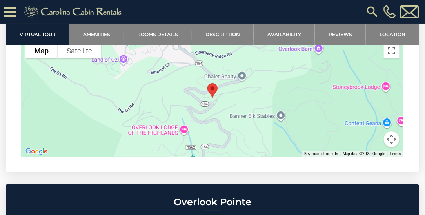
click at [266, 154] on div at bounding box center [212, 98] width 381 height 118
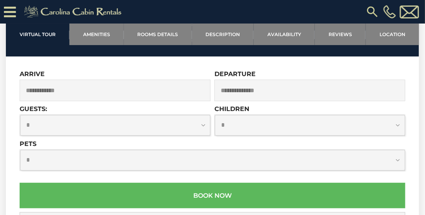
scroll to position [2085, 0]
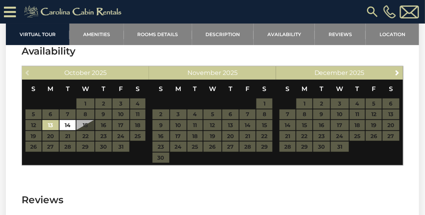
scroll to position [1438, 0]
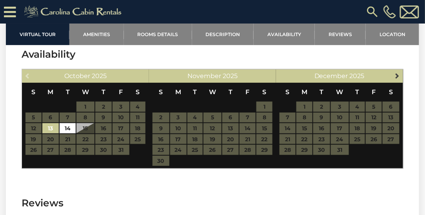
click at [398, 79] on span "Next" at bounding box center [397, 75] width 6 height 6
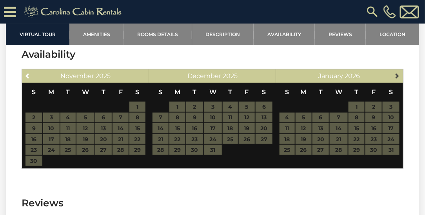
click at [398, 79] on span "Next" at bounding box center [397, 75] width 6 height 6
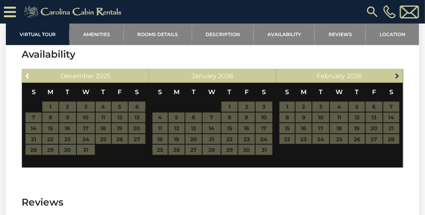
click at [398, 79] on span "Next" at bounding box center [397, 75] width 6 height 6
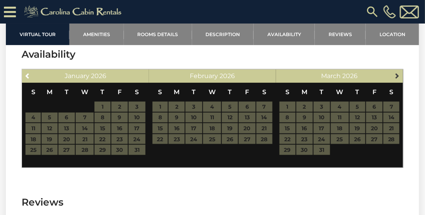
click at [399, 79] on span "Next" at bounding box center [397, 75] width 6 height 6
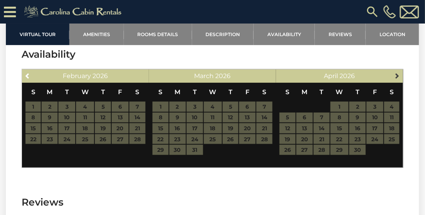
click at [398, 79] on span "Next" at bounding box center [397, 75] width 6 height 6
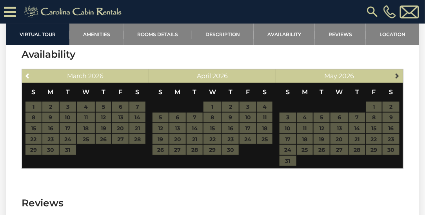
click at [399, 79] on span "Next" at bounding box center [397, 75] width 6 height 6
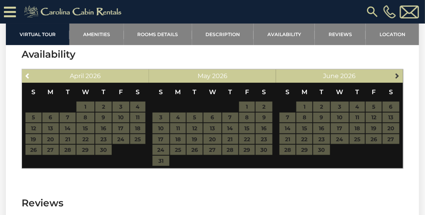
click at [396, 79] on span "Next" at bounding box center [397, 75] width 6 height 6
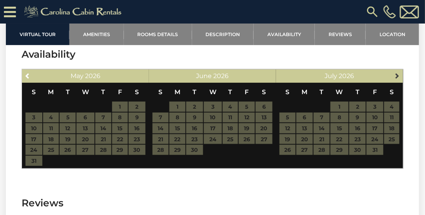
click at [398, 79] on span "Next" at bounding box center [397, 75] width 6 height 6
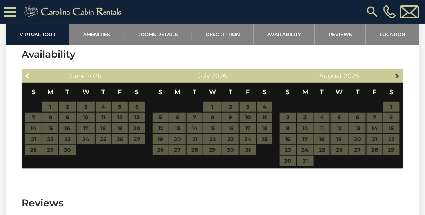
click at [396, 79] on span "Next" at bounding box center [397, 75] width 6 height 6
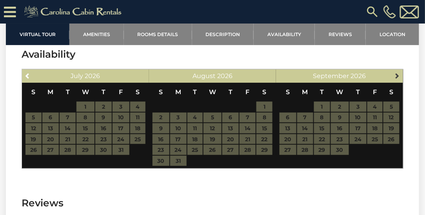
click at [397, 79] on span "Next" at bounding box center [397, 75] width 6 height 6
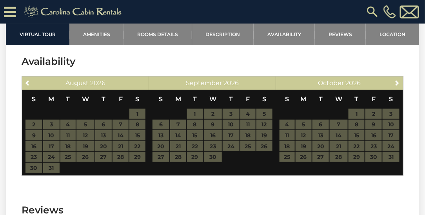
scroll to position [1428, 0]
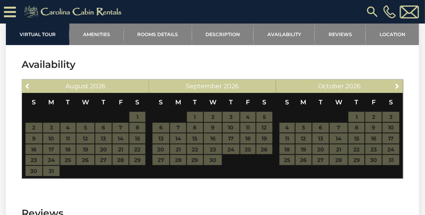
click at [54, 160] on table "S M T W T F S 1 2 3 4 5 6 7 8 9 10 11 12 13 14 15 16 17 18 19 20 21 22 23 24 25…" at bounding box center [85, 134] width 121 height 83
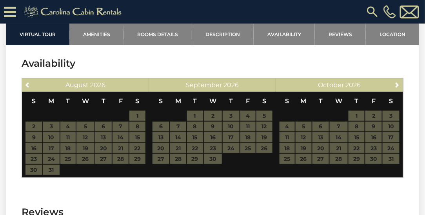
click at [69, 161] on table "S M T W T F S 1 2 3 4 5 6 7 8 9 10 11 12 13 14 15 16 17 18 19 20 21 22 23 24 25…" at bounding box center [85, 133] width 121 height 83
click at [83, 155] on table "S M T W T F S 1 2 3 4 5 6 7 8 9 10 11 12 13 14 15 16 17 18 19 20 21 22 23 24 25…" at bounding box center [85, 133] width 121 height 83
click at [101, 159] on table "S M T W T F S 1 2 3 4 5 6 7 8 9 10 11 12 13 14 15 16 17 18 19 20 21 22 23 24 25…" at bounding box center [85, 133] width 121 height 83
click at [117, 161] on table "S M T W T F S 1 2 3 4 5 6 7 8 9 10 11 12 13 14 15 16 17 18 19 20 21 22 23 24 25…" at bounding box center [85, 133] width 121 height 83
click at [128, 163] on table "S M T W T F S 1 2 3 4 5 6 7 8 9 10 11 12 13 14 15 16 17 18 19 20 21 22 23 24 25…" at bounding box center [85, 133] width 121 height 83
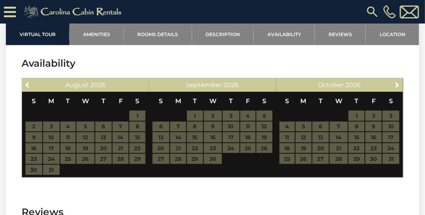
click at [132, 163] on table "S M T W T F S 1 2 3 4 5 6 7 8 9 10 11 12 13 14 15 16 17 18 19 20 21 22 23 24 25…" at bounding box center [85, 133] width 121 height 83
click at [124, 157] on table "S M T W T F S 1 2 3 4 5 6 7 8 9 10 11 12 13 14 15 16 17 18 19 20 21 22 23 24 25…" at bounding box center [85, 133] width 121 height 83
click at [118, 150] on table "S M T W T F S 1 2 3 4 5 6 7 8 9 10 11 12 13 14 15 16 17 18 19 20 21 22 23 24 25…" at bounding box center [85, 133] width 121 height 83
click at [116, 153] on table "S M T W T F S 1 2 3 4 5 6 7 8 9 10 11 12 13 14 15 16 17 18 19 20 21 22 23 24 25…" at bounding box center [85, 133] width 121 height 83
click at [398, 88] on span "Next" at bounding box center [397, 84] width 6 height 6
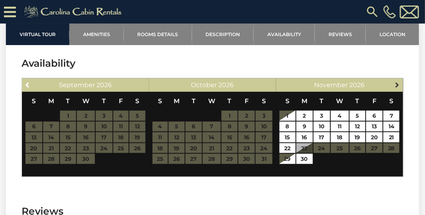
click at [399, 88] on span "Next" at bounding box center [397, 84] width 6 height 6
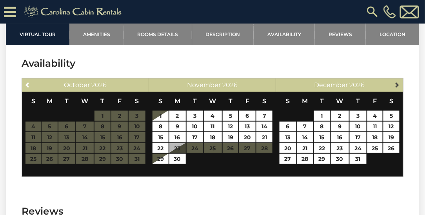
click at [399, 88] on span "Next" at bounding box center [397, 84] width 6 height 6
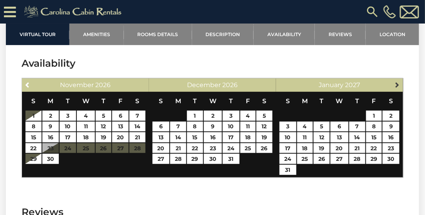
click at [401, 89] on link "Next" at bounding box center [397, 85] width 10 height 10
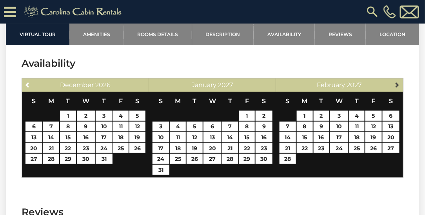
click at [398, 88] on span "Next" at bounding box center [397, 84] width 6 height 6
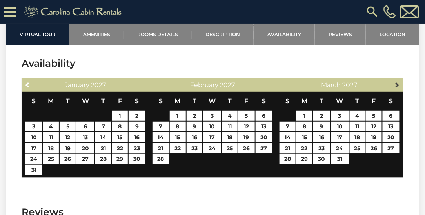
click at [398, 88] on span "Next" at bounding box center [397, 84] width 6 height 6
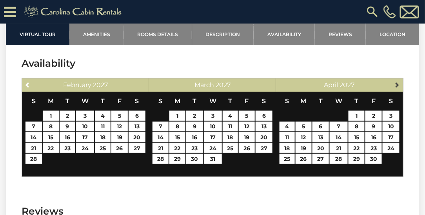
click at [399, 88] on span "Next" at bounding box center [397, 84] width 6 height 6
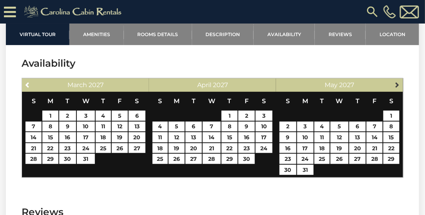
click at [398, 88] on span "Next" at bounding box center [397, 84] width 6 height 6
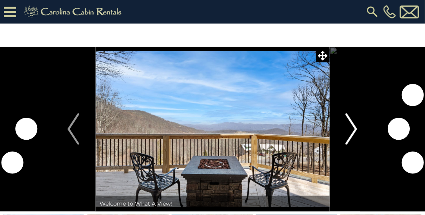
click at [358, 133] on button "Next" at bounding box center [351, 129] width 44 height 165
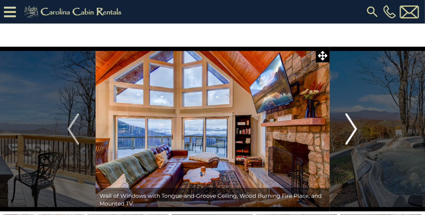
click at [356, 132] on img "Next" at bounding box center [351, 128] width 12 height 31
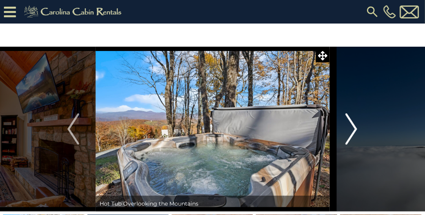
click at [356, 132] on img "Next" at bounding box center [351, 128] width 12 height 31
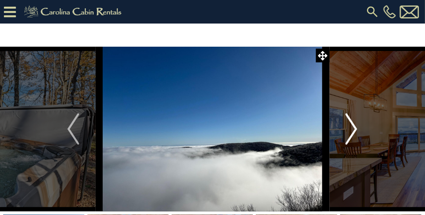
click at [353, 131] on img "Next" at bounding box center [351, 128] width 12 height 31
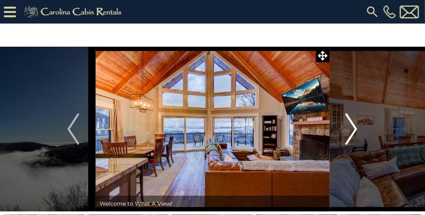
click at [356, 132] on img "Next" at bounding box center [351, 128] width 12 height 31
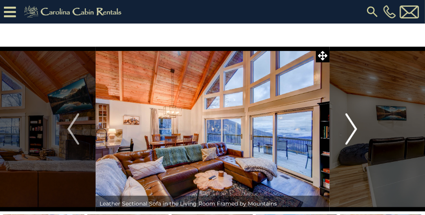
click at [360, 129] on button "Next" at bounding box center [351, 129] width 44 height 165
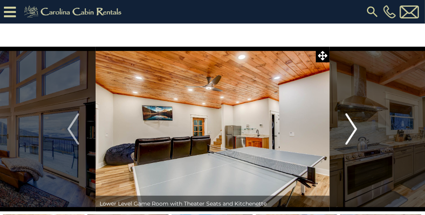
click at [355, 130] on img "Next" at bounding box center [351, 128] width 12 height 31
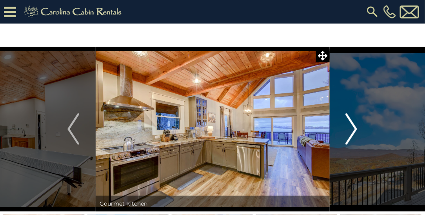
click at [357, 126] on img "Next" at bounding box center [351, 128] width 12 height 31
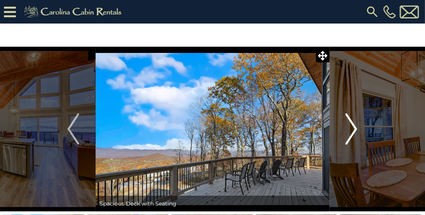
click at [360, 126] on button "Next" at bounding box center [351, 129] width 44 height 165
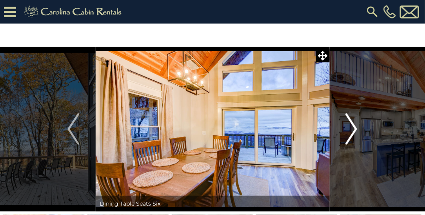
click at [357, 130] on button "Next" at bounding box center [351, 129] width 44 height 165
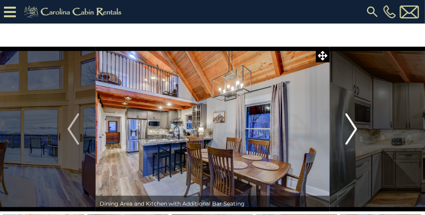
click at [356, 130] on img "Next" at bounding box center [351, 128] width 12 height 31
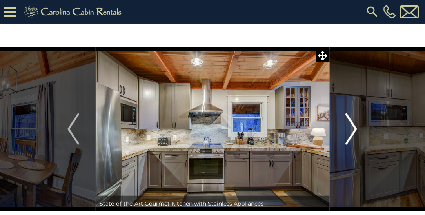
click at [356, 129] on img "Next" at bounding box center [351, 128] width 12 height 31
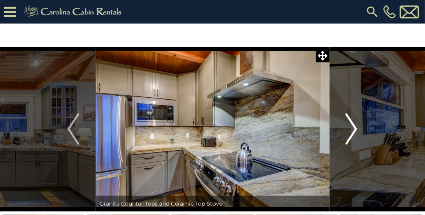
click at [357, 132] on img "Next" at bounding box center [351, 128] width 12 height 31
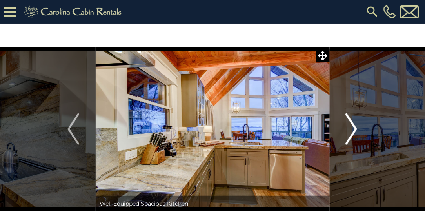
click at [355, 133] on img "Next" at bounding box center [351, 128] width 12 height 31
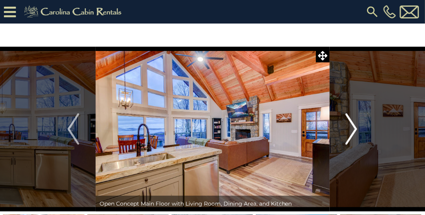
click at [353, 132] on img "Next" at bounding box center [351, 128] width 12 height 31
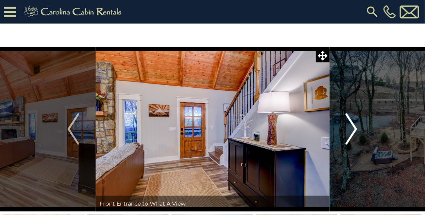
click at [354, 133] on img "Next" at bounding box center [351, 128] width 12 height 31
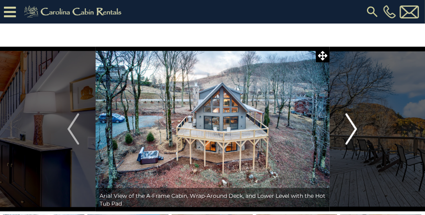
click at [359, 130] on button "Next" at bounding box center [351, 129] width 44 height 165
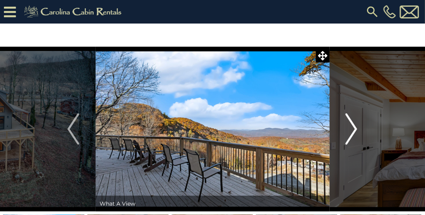
click at [354, 128] on img "Next" at bounding box center [351, 128] width 12 height 31
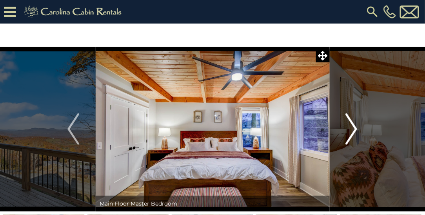
click at [357, 130] on img "Next" at bounding box center [351, 128] width 12 height 31
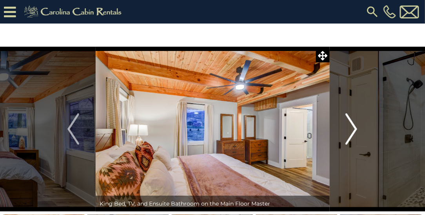
click at [356, 130] on img "Next" at bounding box center [351, 128] width 12 height 31
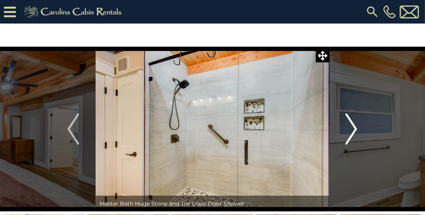
click at [356, 130] on img "Next" at bounding box center [351, 128] width 12 height 31
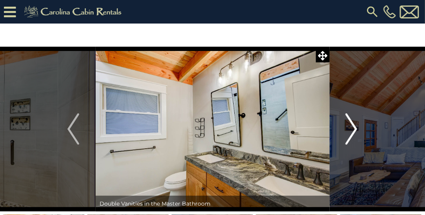
click at [358, 130] on button "Next" at bounding box center [351, 129] width 44 height 165
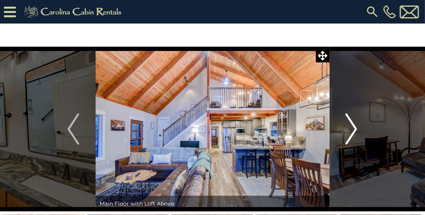
click at [355, 128] on img "Next" at bounding box center [351, 128] width 12 height 31
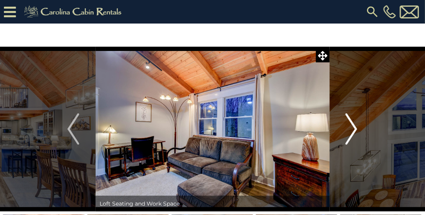
click at [354, 128] on img "Next" at bounding box center [351, 128] width 12 height 31
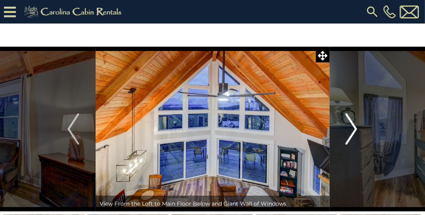
click at [353, 127] on img "Next" at bounding box center [351, 128] width 12 height 31
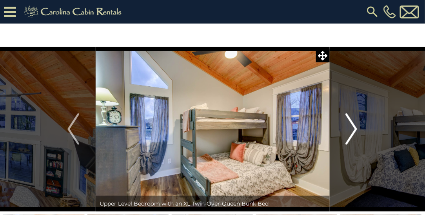
click at [354, 129] on img "Next" at bounding box center [351, 128] width 12 height 31
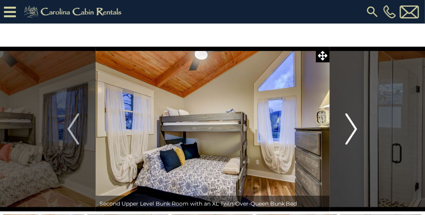
click at [355, 130] on img "Next" at bounding box center [351, 128] width 12 height 31
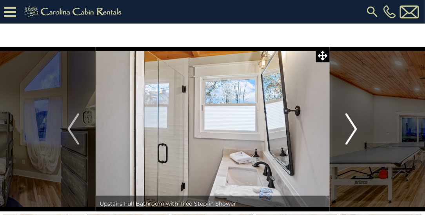
click at [356, 130] on img "Next" at bounding box center [351, 128] width 12 height 31
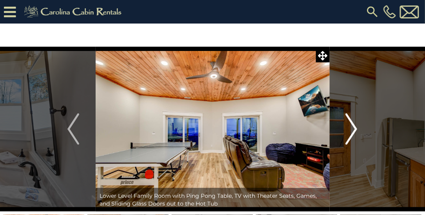
click at [356, 128] on img "Next" at bounding box center [351, 128] width 12 height 31
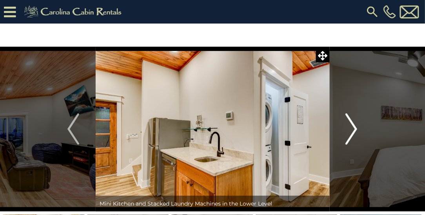
click at [355, 130] on img "Next" at bounding box center [351, 128] width 12 height 31
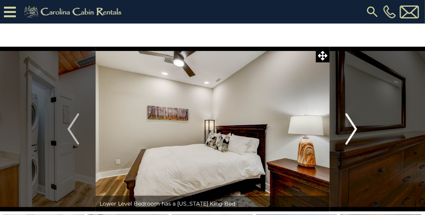
click at [357, 130] on img "Next" at bounding box center [351, 128] width 12 height 31
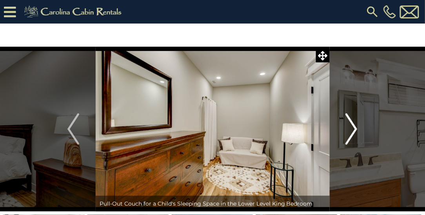
click at [357, 131] on img "Next" at bounding box center [351, 128] width 12 height 31
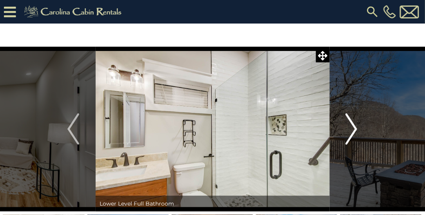
click at [356, 129] on img "Next" at bounding box center [351, 128] width 12 height 31
